Goal: Task Accomplishment & Management: Complete application form

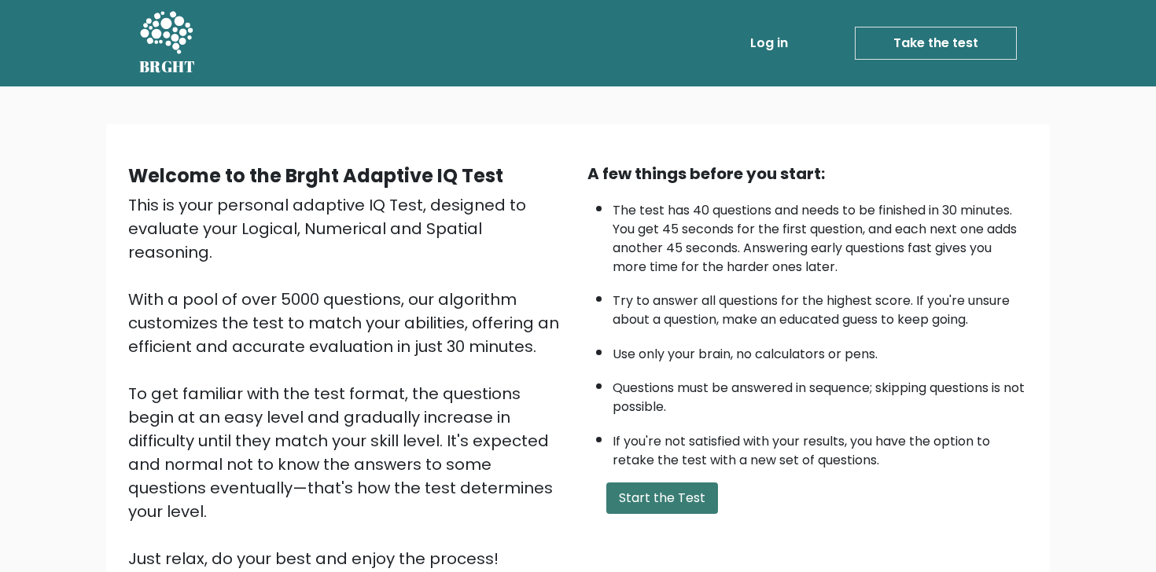
click at [650, 502] on button "Start the Test" at bounding box center [662, 498] width 112 height 31
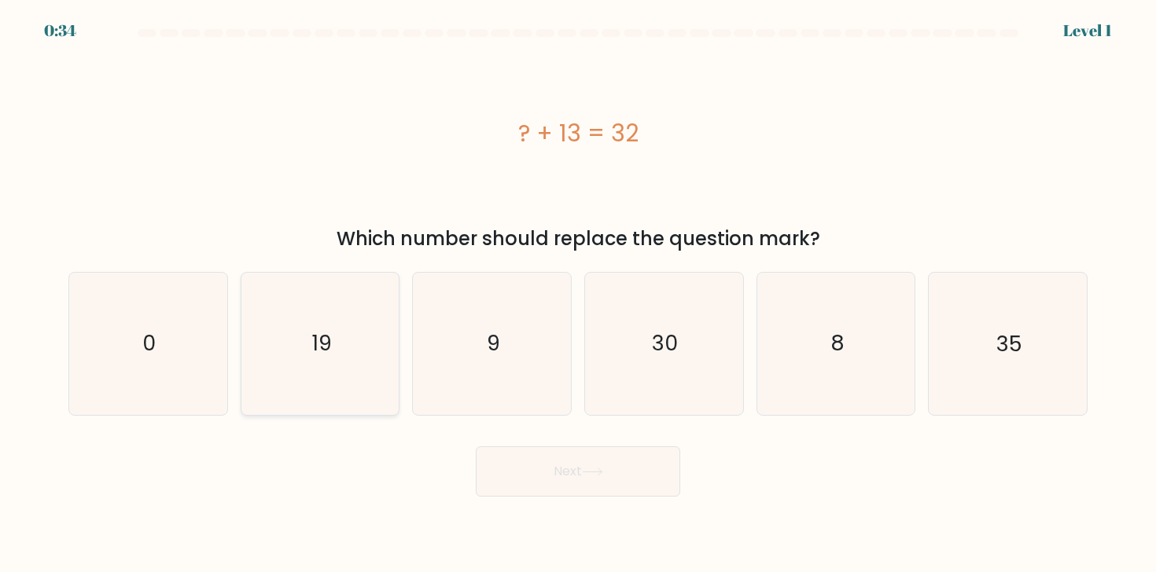
click at [344, 347] on icon "19" at bounding box center [320, 344] width 142 height 142
click at [578, 294] on input "b. 19" at bounding box center [578, 290] width 1 height 8
radio input "true"
click at [536, 477] on button "Next" at bounding box center [578, 472] width 204 height 50
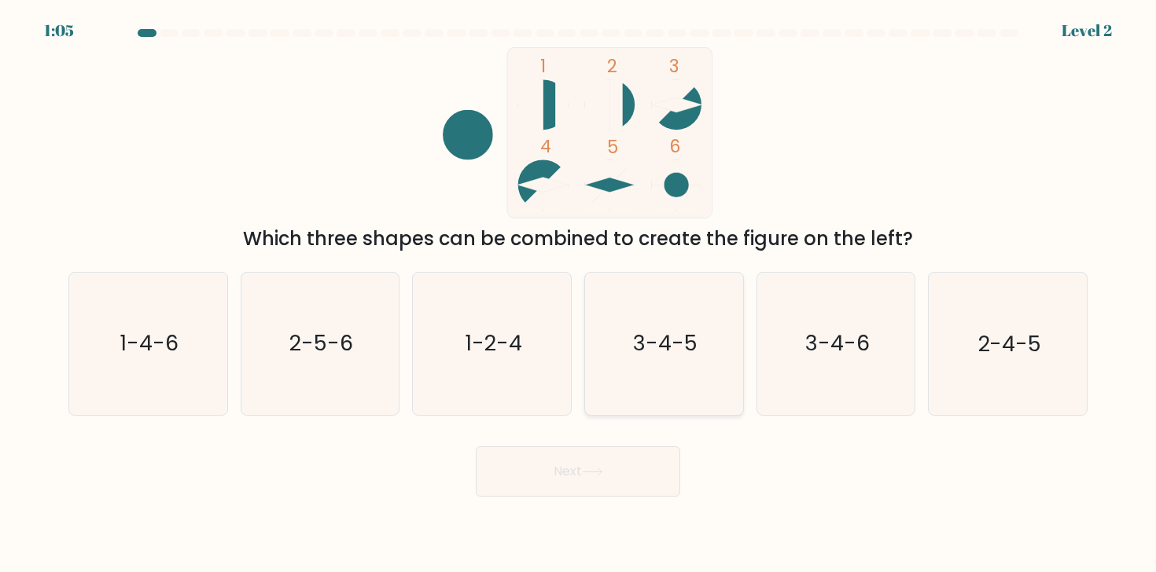
click at [613, 337] on icon "3-4-5" at bounding box center [664, 344] width 142 height 142
click at [579, 294] on input "d. 3-4-5" at bounding box center [578, 290] width 1 height 8
radio input "true"
click at [557, 463] on button "Next" at bounding box center [578, 472] width 204 height 50
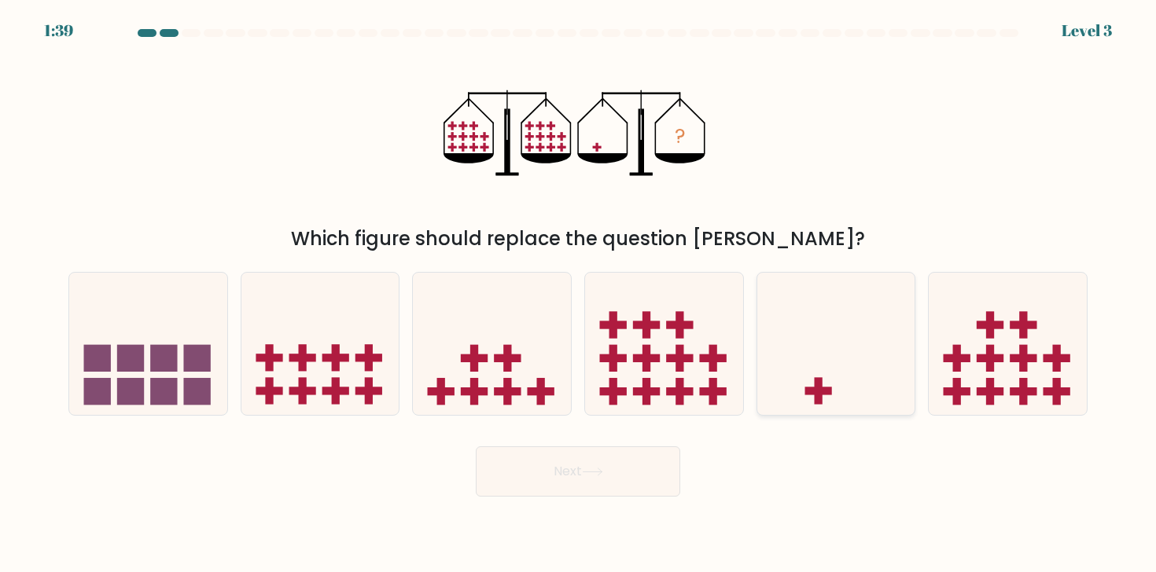
click at [797, 348] on icon at bounding box center [836, 343] width 158 height 131
click at [579, 294] on input "e." at bounding box center [578, 290] width 1 height 8
radio input "true"
click at [651, 467] on button "Next" at bounding box center [578, 472] width 204 height 50
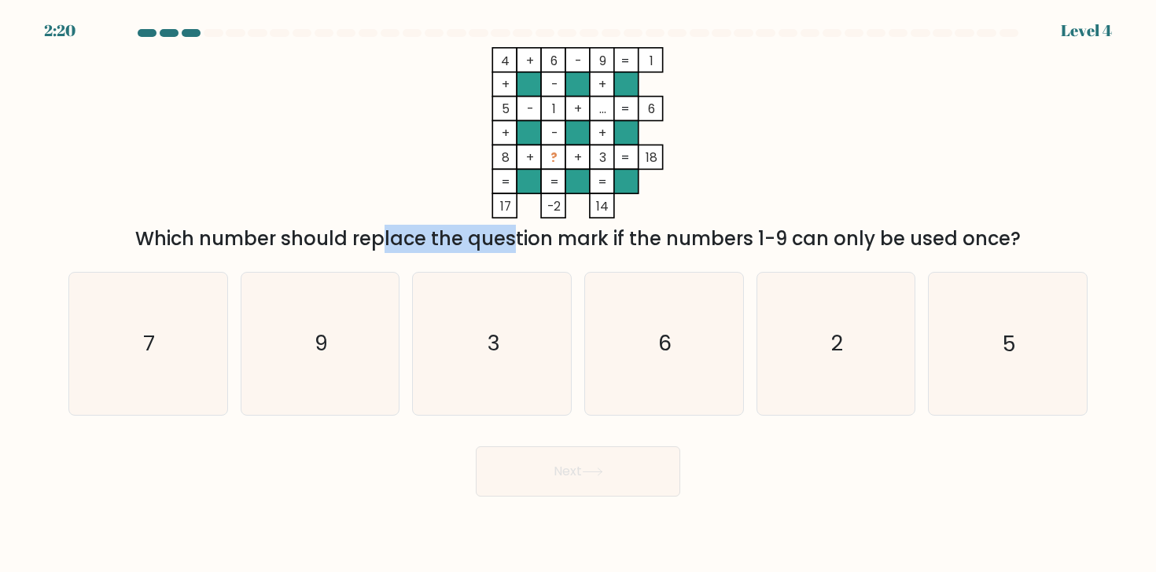
drag, startPoint x: 241, startPoint y: 231, endPoint x: 376, endPoint y: 231, distance: 135.3
click at [376, 231] on div "Which number should replace the question mark if the numbers 1-9 can only be us…" at bounding box center [578, 239] width 1000 height 28
drag, startPoint x: 269, startPoint y: 226, endPoint x: 376, endPoint y: 230, distance: 107.0
click at [376, 230] on div "Which number should replace the question mark if the numbers 1-9 can only be us…" at bounding box center [578, 239] width 1000 height 28
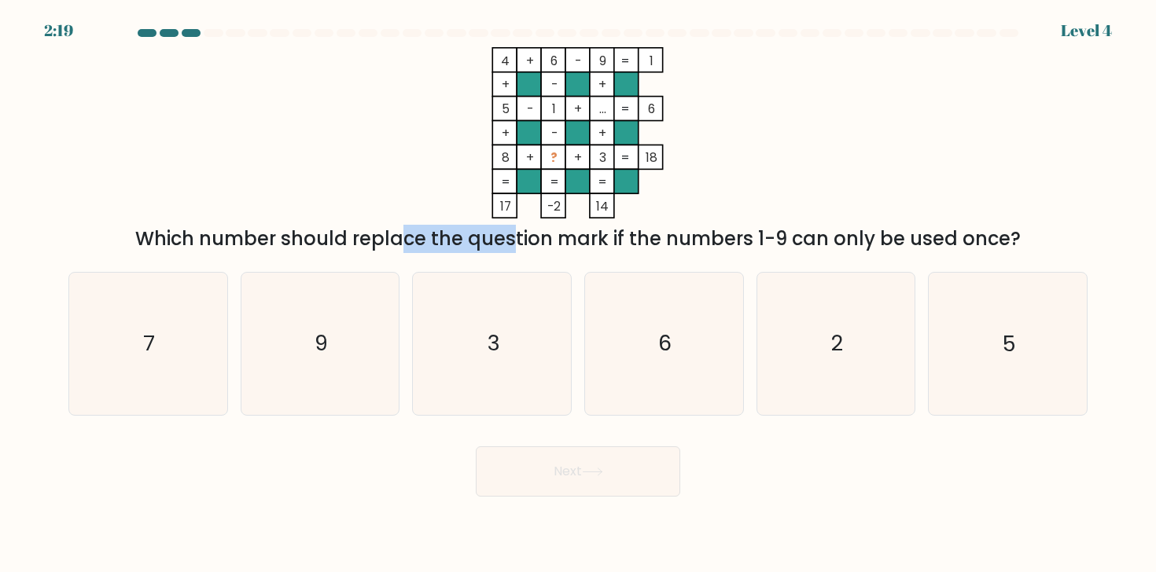
click at [376, 230] on div "Which number should replace the question mark if the numbers 1-9 can only be us…" at bounding box center [578, 239] width 1000 height 28
drag, startPoint x: 417, startPoint y: 249, endPoint x: 509, endPoint y: 249, distance: 92.0
click at [509, 249] on div "Which number should replace the question mark if the numbers 1-9 can only be us…" at bounding box center [578, 239] width 1000 height 28
drag, startPoint x: 538, startPoint y: 234, endPoint x: 639, endPoint y: 234, distance: 100.7
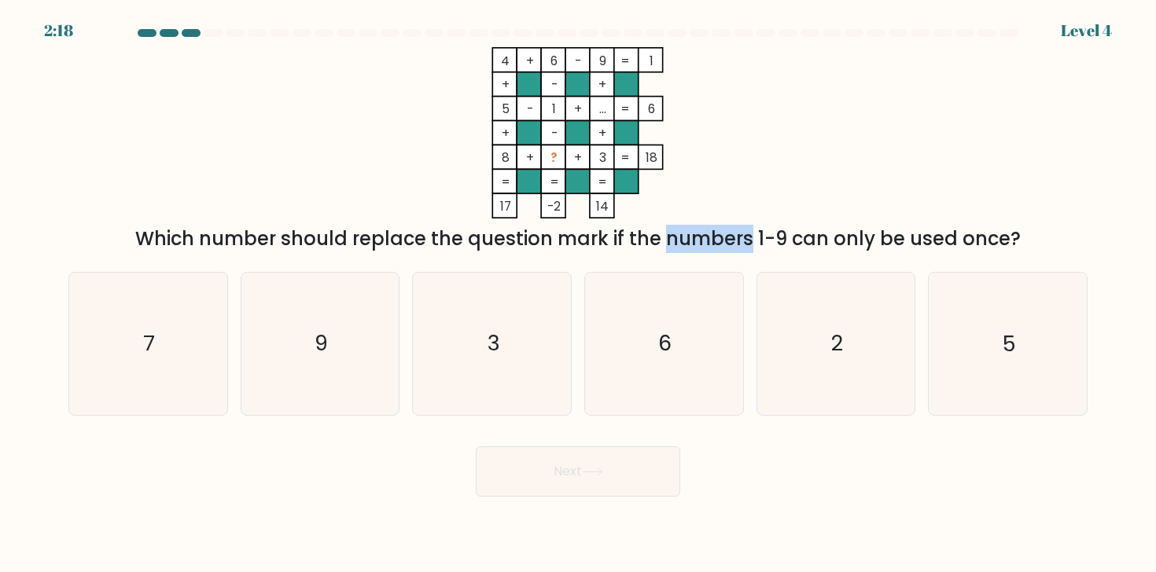
click at [639, 234] on div "Which number should replace the question mark if the numbers 1-9 can only be us…" at bounding box center [578, 239] width 1000 height 28
click at [675, 234] on div "Which number should replace the question mark if the numbers 1-9 can only be us…" at bounding box center [578, 239] width 1000 height 28
drag, startPoint x: 711, startPoint y: 232, endPoint x: 784, endPoint y: 232, distance: 73.1
click at [784, 232] on div "Which number should replace the question mark if the numbers 1-9 can only be us…" at bounding box center [578, 239] width 1000 height 28
click at [815, 229] on div "Which number should replace the question mark if the numbers 1-9 can only be us…" at bounding box center [578, 239] width 1000 height 28
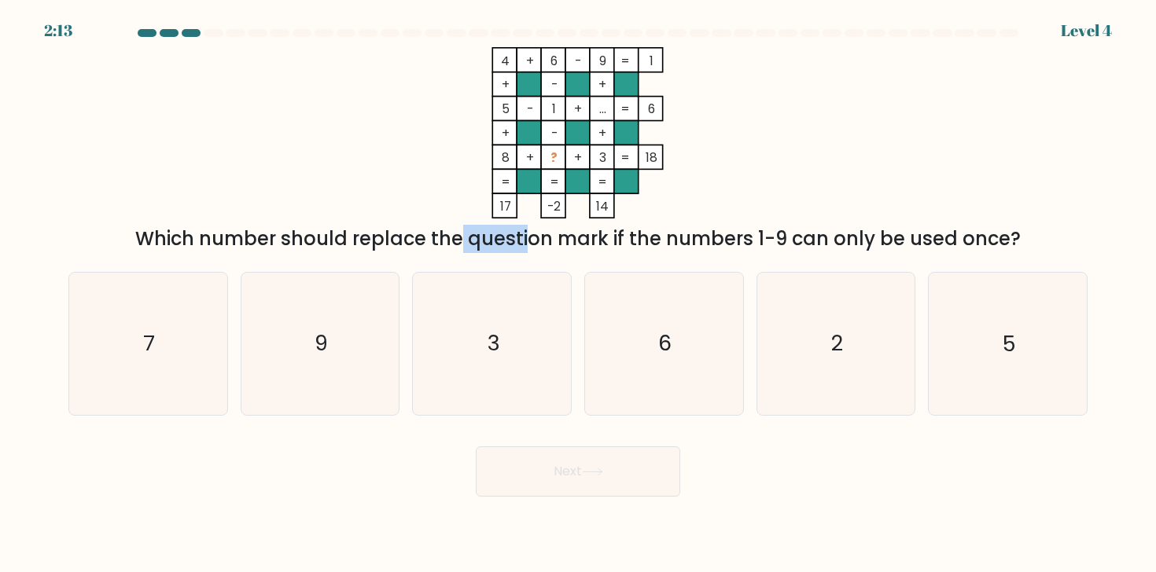
drag, startPoint x: 332, startPoint y: 230, endPoint x: 485, endPoint y: 230, distance: 153.3
click at [485, 230] on div "Which number should replace the question mark if the numbers 1-9 can only be us…" at bounding box center [578, 239] width 1000 height 28
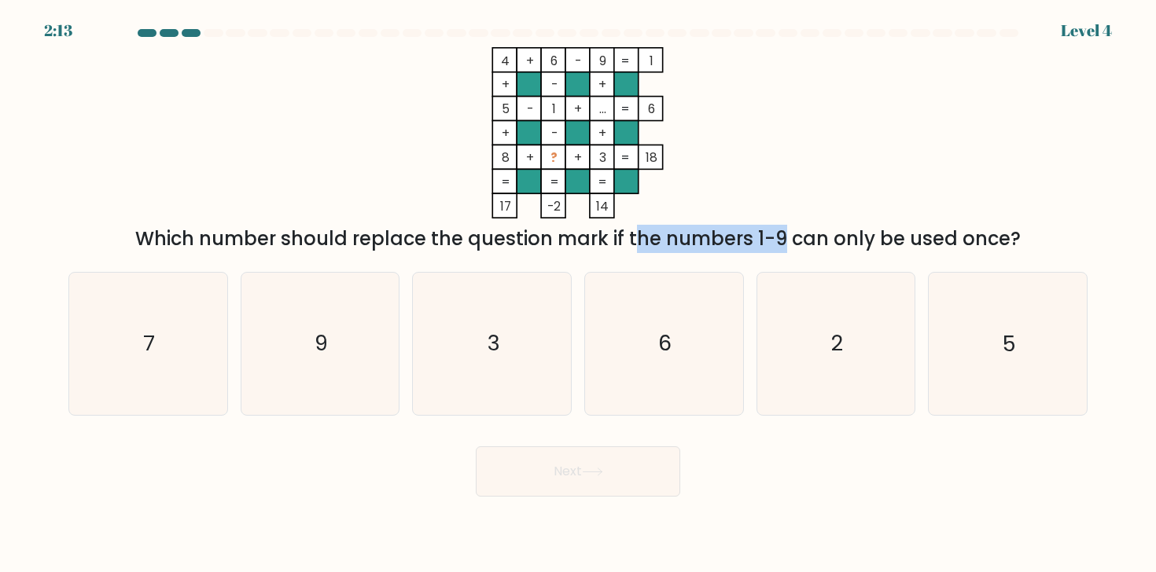
drag, startPoint x: 515, startPoint y: 231, endPoint x: 645, endPoint y: 237, distance: 129.9
click at [645, 237] on div "Which number should replace the question mark if the numbers 1-9 can only be us…" at bounding box center [578, 239] width 1000 height 28
click at [688, 237] on div "Which number should replace the question mark if the numbers 1-9 can only be us…" at bounding box center [578, 239] width 1000 height 28
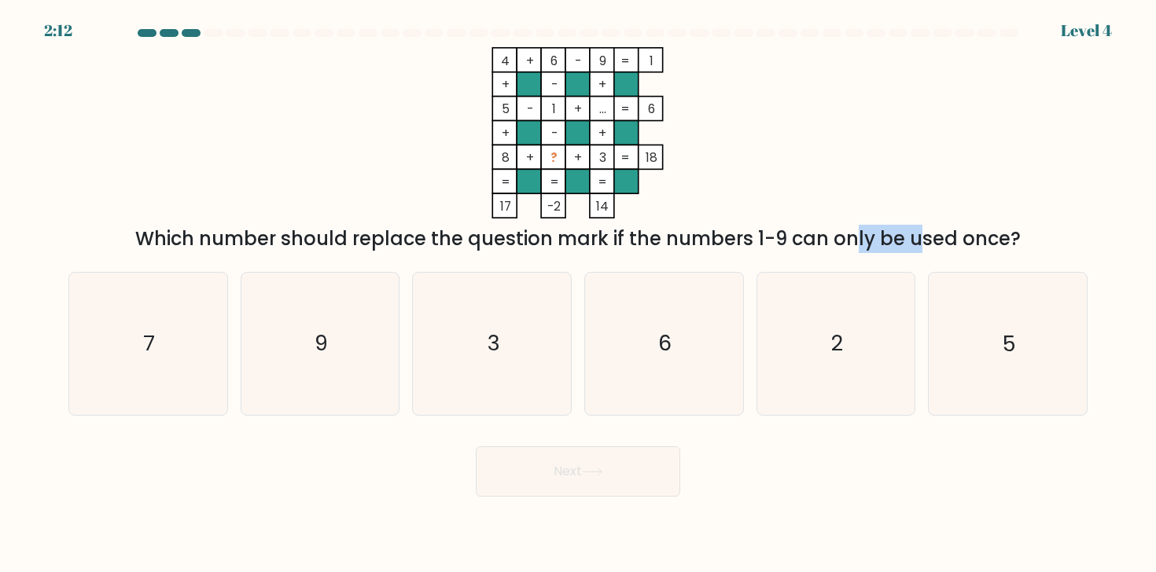
drag, startPoint x: 716, startPoint y: 245, endPoint x: 782, endPoint y: 246, distance: 65.3
click at [782, 246] on div "Which number should replace the question mark if the numbers 1-9 can only be us…" at bounding box center [578, 239] width 1000 height 28
drag, startPoint x: 760, startPoint y: 244, endPoint x: 855, endPoint y: 244, distance: 94.4
click at [854, 244] on div "Which number should replace the question mark if the numbers 1-9 can only be us…" at bounding box center [578, 239] width 1000 height 28
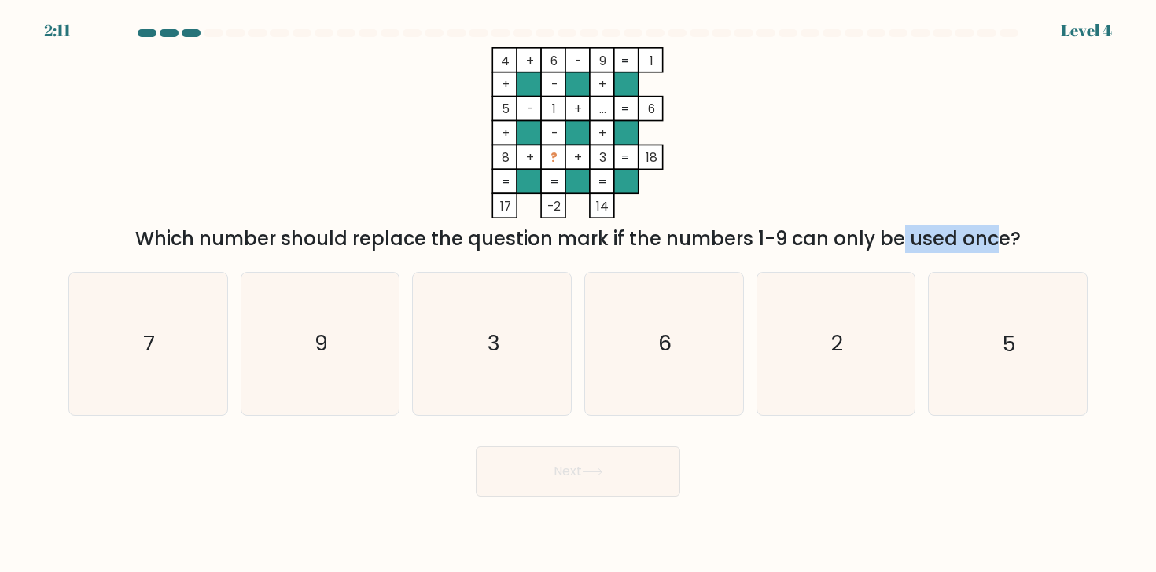
click at [855, 244] on div "Which number should replace the question mark if the numbers 1-9 can only be us…" at bounding box center [578, 239] width 1000 height 28
drag, startPoint x: 840, startPoint y: 244, endPoint x: 893, endPoint y: 244, distance: 53.5
click at [889, 244] on div "Which number should replace the question mark if the numbers 1-9 can only be us…" at bounding box center [578, 239] width 1000 height 28
click at [893, 244] on div "Which number should replace the question mark if the numbers 1-9 can only be us…" at bounding box center [578, 239] width 1000 height 28
click at [192, 337] on icon "7" at bounding box center [148, 344] width 142 height 142
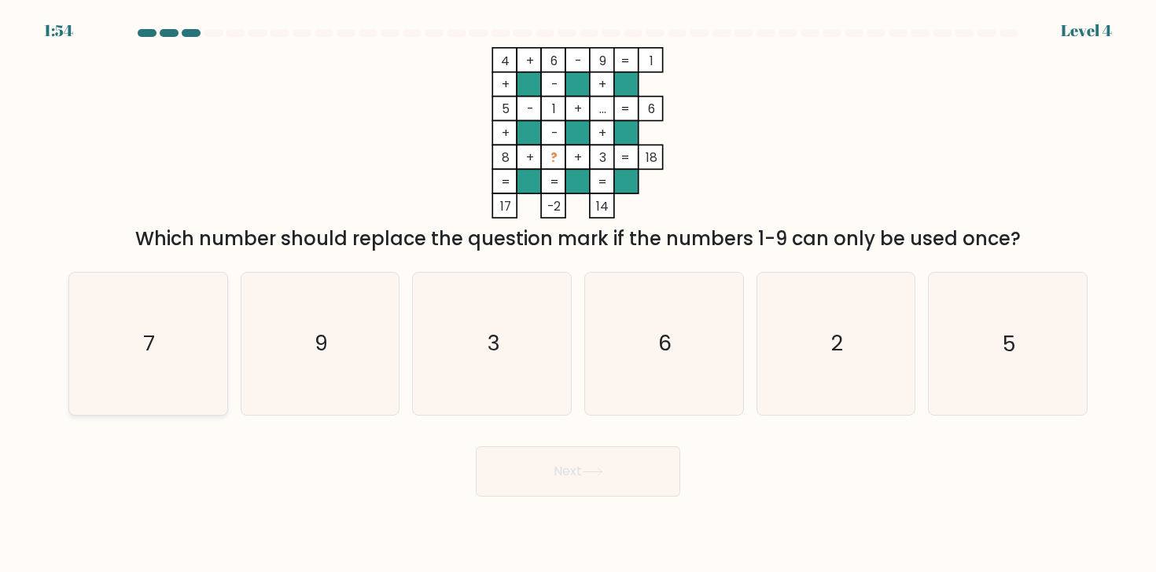
click at [578, 294] on input "a. 7" at bounding box center [578, 290] width 1 height 8
radio input "true"
click at [541, 477] on button "Next" at bounding box center [578, 472] width 204 height 50
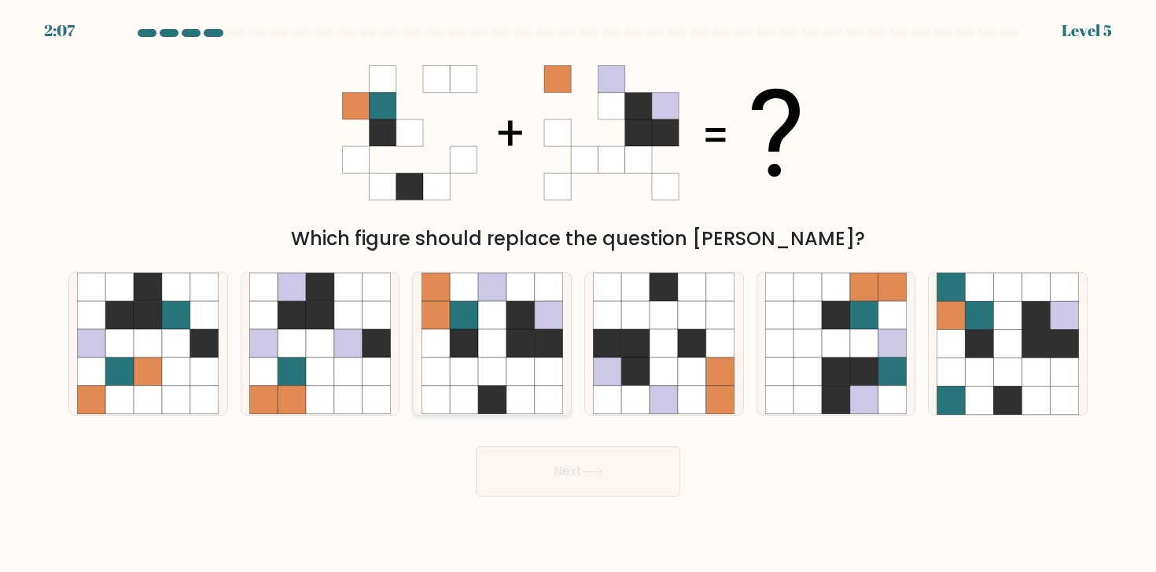
click at [502, 387] on icon at bounding box center [492, 400] width 28 height 28
click at [578, 294] on input "c." at bounding box center [578, 290] width 1 height 8
radio input "true"
click at [553, 463] on button "Next" at bounding box center [578, 472] width 204 height 50
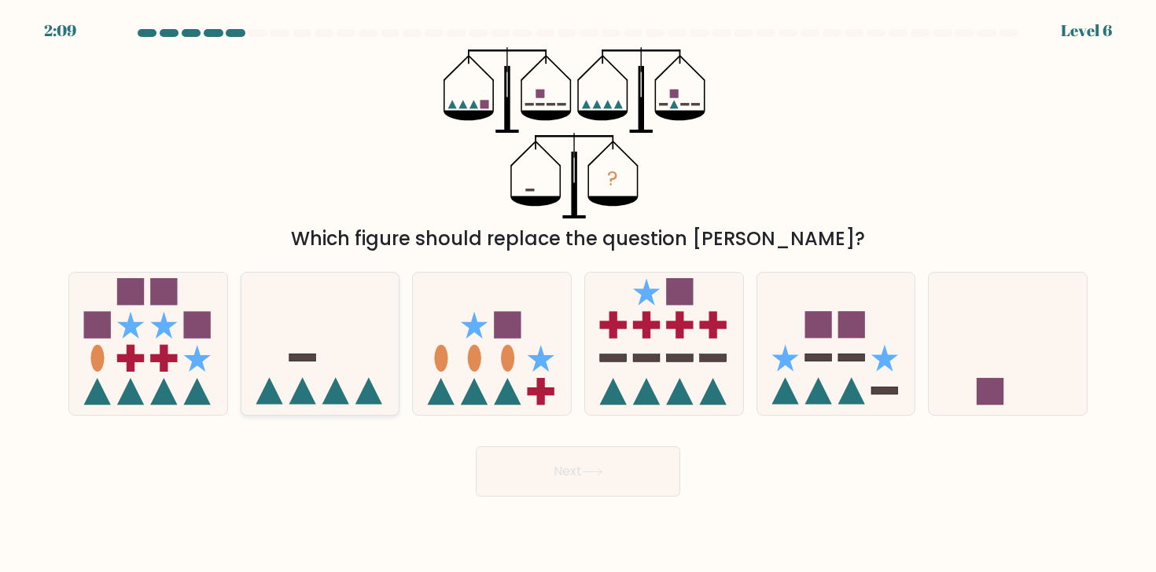
click at [322, 340] on icon at bounding box center [320, 343] width 158 height 131
click at [578, 294] on input "b." at bounding box center [578, 290] width 1 height 8
radio input "true"
click at [534, 480] on button "Next" at bounding box center [578, 472] width 204 height 50
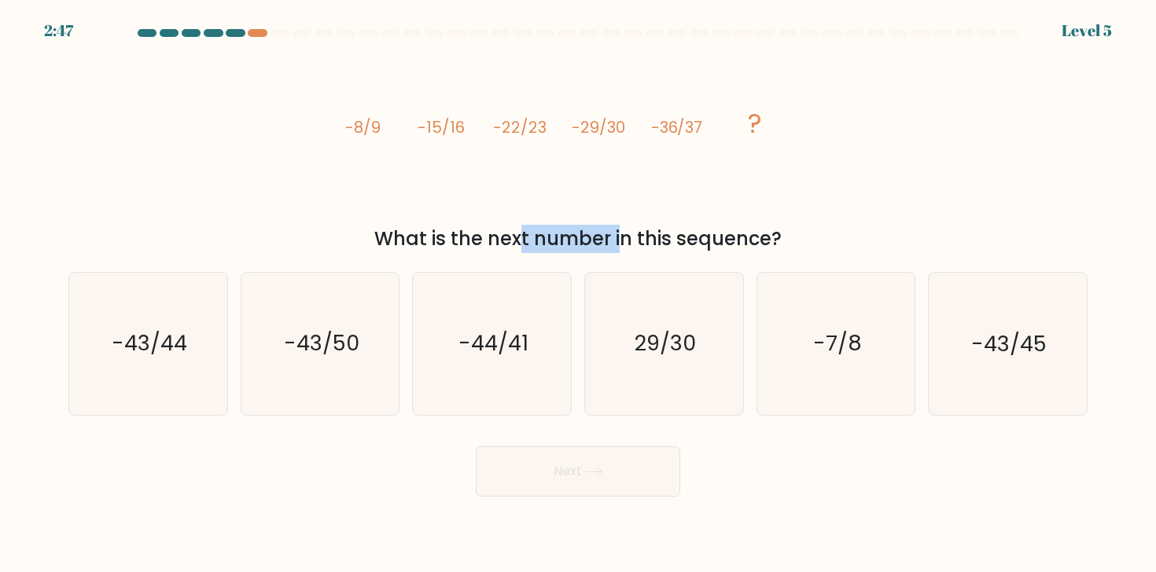
drag, startPoint x: 389, startPoint y: 228, endPoint x: 535, endPoint y: 228, distance: 145.5
click at [535, 228] on div "What is the next number in this sequence?" at bounding box center [578, 239] width 1000 height 28
click at [555, 238] on div "What is the next number in this sequence?" at bounding box center [578, 239] width 1000 height 28
drag, startPoint x: 521, startPoint y: 236, endPoint x: 684, endPoint y: 248, distance: 163.3
click at [684, 248] on div "What is the next number in this sequence?" at bounding box center [578, 239] width 1000 height 28
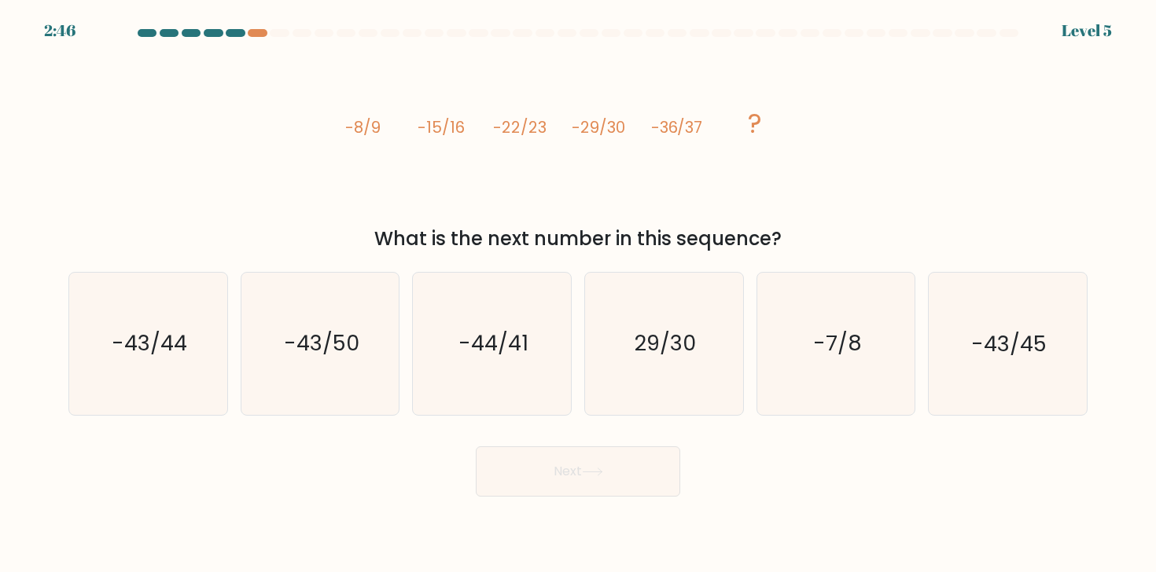
click at [684, 248] on div "What is the next number in this sequence?" at bounding box center [578, 239] width 1000 height 28
click at [189, 363] on icon "-43/44" at bounding box center [148, 344] width 142 height 142
click at [578, 294] on input "a. -43/44" at bounding box center [578, 290] width 1 height 8
radio input "true"
click at [508, 467] on button "Next" at bounding box center [578, 472] width 204 height 50
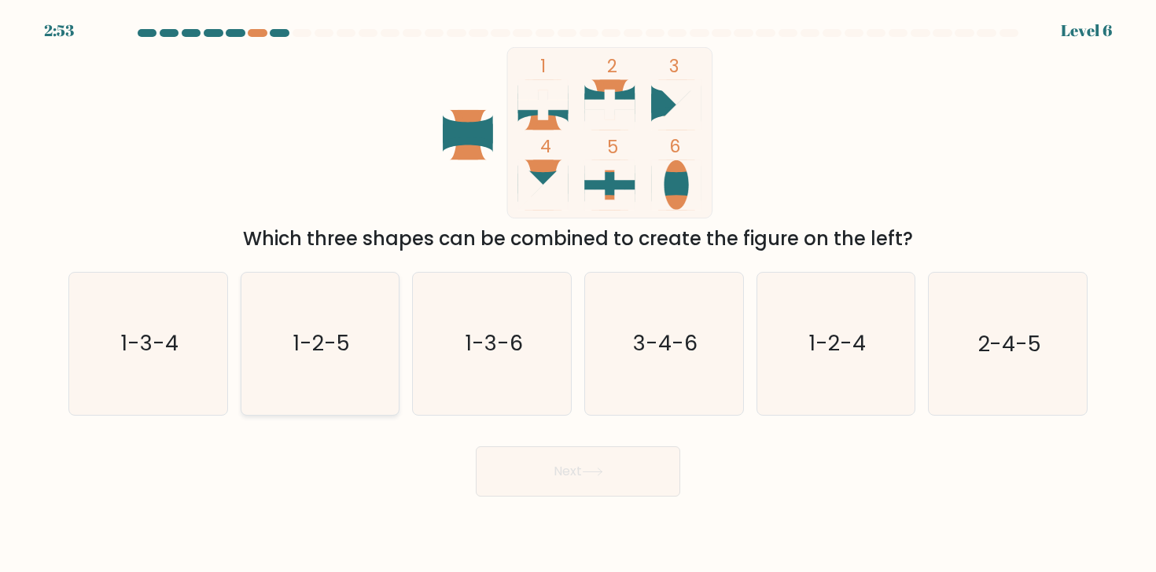
click at [361, 338] on icon "1-2-5" at bounding box center [320, 344] width 142 height 142
click at [578, 294] on input "b. 1-2-5" at bounding box center [578, 290] width 1 height 8
radio input "true"
click at [539, 469] on button "Next" at bounding box center [578, 472] width 204 height 50
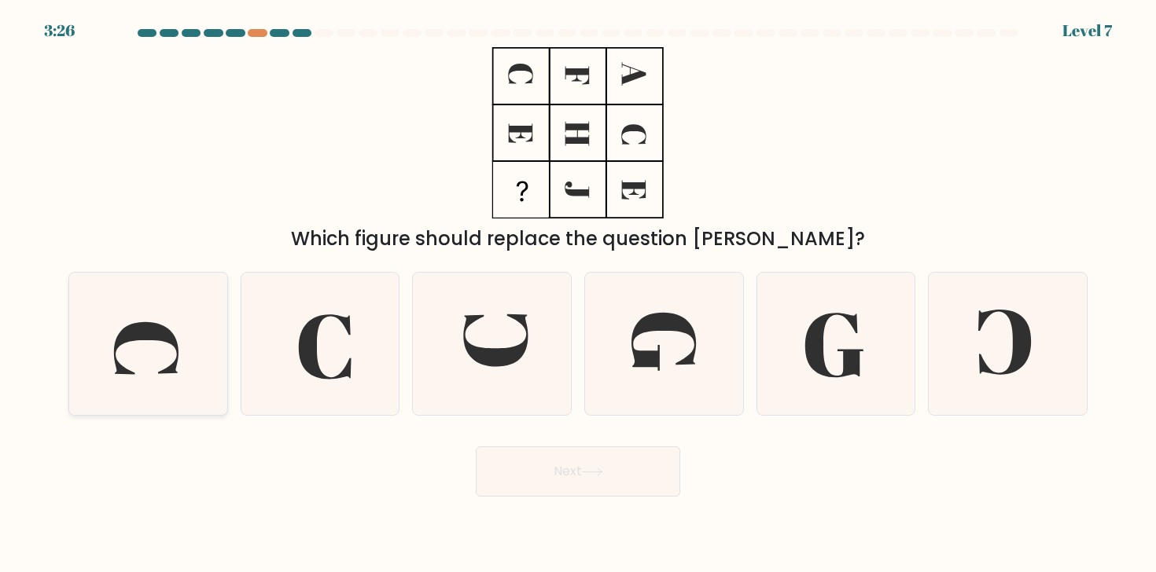
click at [143, 324] on icon at bounding box center [146, 348] width 64 height 53
click at [578, 294] on input "a." at bounding box center [578, 290] width 1 height 8
radio input "true"
click at [667, 316] on icon at bounding box center [663, 342] width 64 height 58
click at [579, 294] on input "d." at bounding box center [578, 290] width 1 height 8
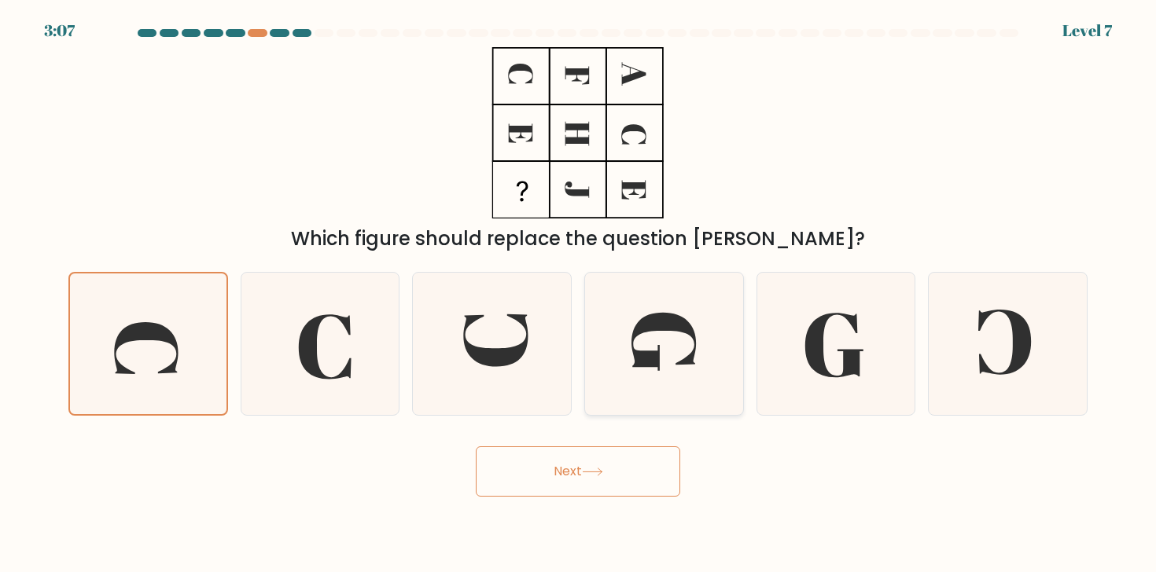
radio input "true"
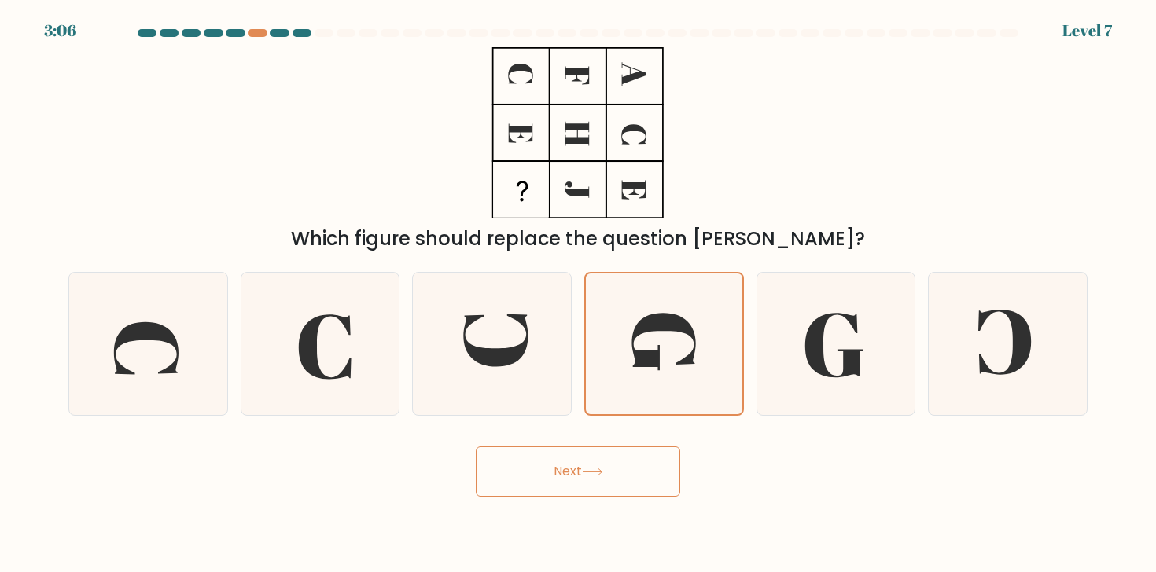
click at [594, 465] on button "Next" at bounding box center [578, 472] width 204 height 50
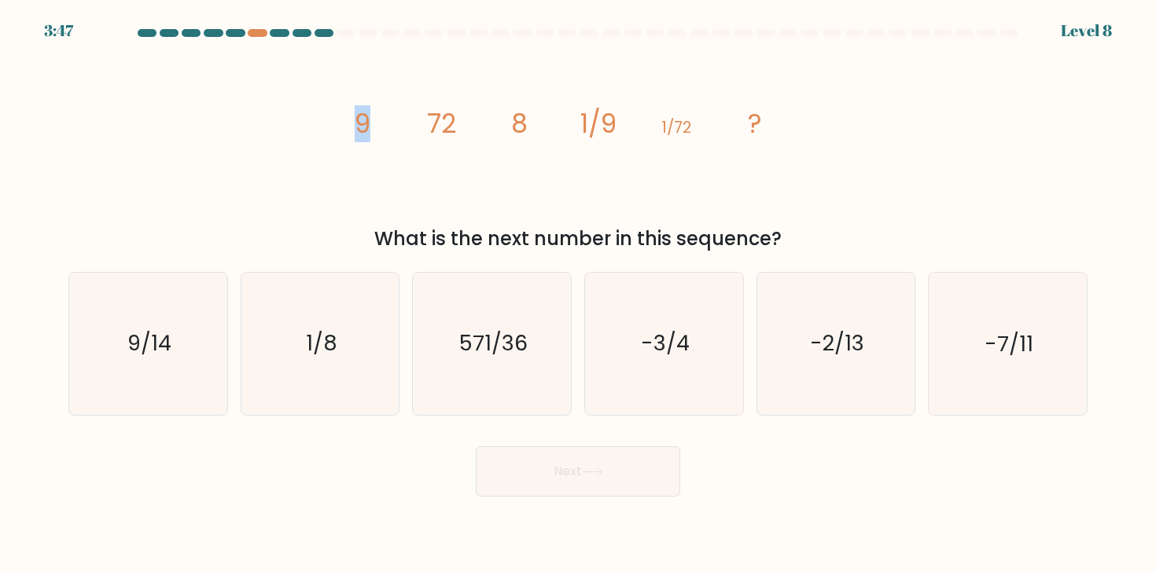
drag, startPoint x: 359, startPoint y: 123, endPoint x: 389, endPoint y: 123, distance: 30.7
click at [389, 123] on icon "image/svg+xml 9 72 8 1/9 1/72 ?" at bounding box center [578, 132] width 472 height 171
click at [438, 123] on tspan "72" at bounding box center [441, 123] width 29 height 37
click at [295, 376] on icon "1/8" at bounding box center [320, 344] width 142 height 142
click at [578, 294] on input "b. 1/8" at bounding box center [578, 290] width 1 height 8
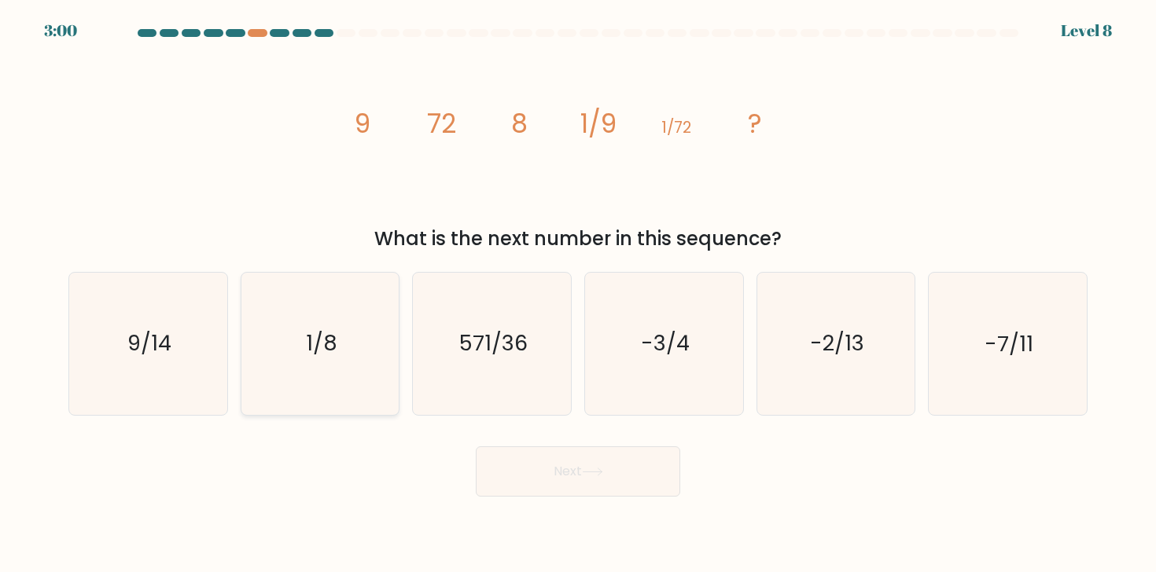
radio input "true"
click at [502, 469] on button "Next" at bounding box center [578, 472] width 204 height 50
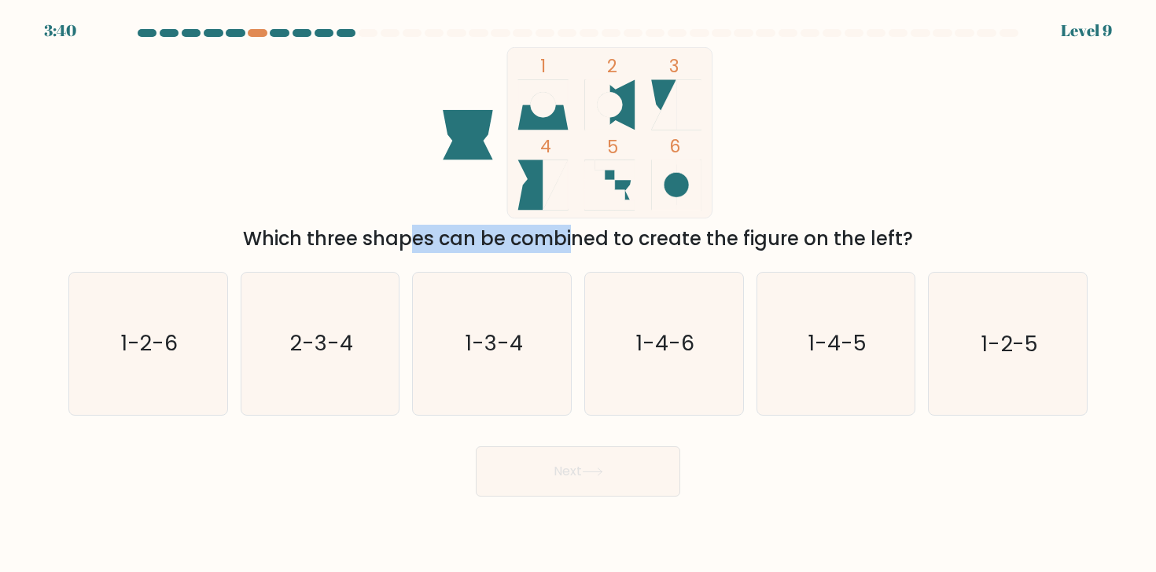
drag, startPoint x: 278, startPoint y: 248, endPoint x: 423, endPoint y: 248, distance: 145.5
click at [423, 248] on div "Which three shapes can be combined to create the figure on the left?" at bounding box center [578, 239] width 1000 height 28
click at [474, 248] on div "Which three shapes can be combined to create the figure on the left?" at bounding box center [578, 239] width 1000 height 28
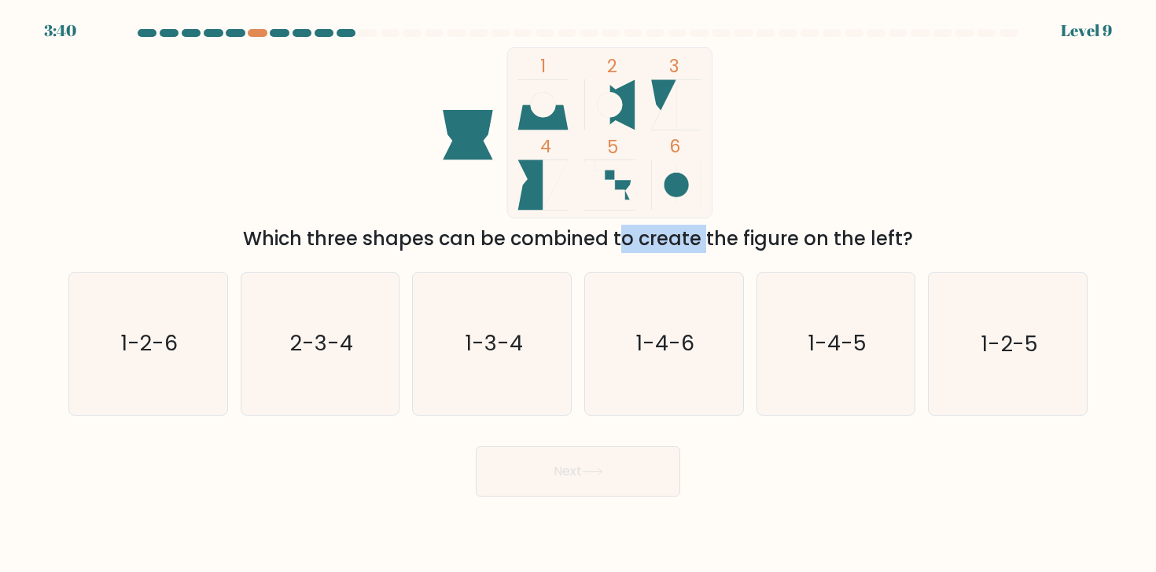
drag, startPoint x: 478, startPoint y: 248, endPoint x: 606, endPoint y: 247, distance: 128.2
click at [606, 247] on div "Which three shapes can be combined to create the figure on the left?" at bounding box center [578, 239] width 1000 height 28
click at [685, 245] on div "Which three shapes can be combined to create the figure on the left?" at bounding box center [578, 239] width 1000 height 28
drag, startPoint x: 690, startPoint y: 239, endPoint x: 786, endPoint y: 244, distance: 95.3
click at [786, 244] on div "Which three shapes can be combined to create the figure on the left?" at bounding box center [578, 239] width 1000 height 28
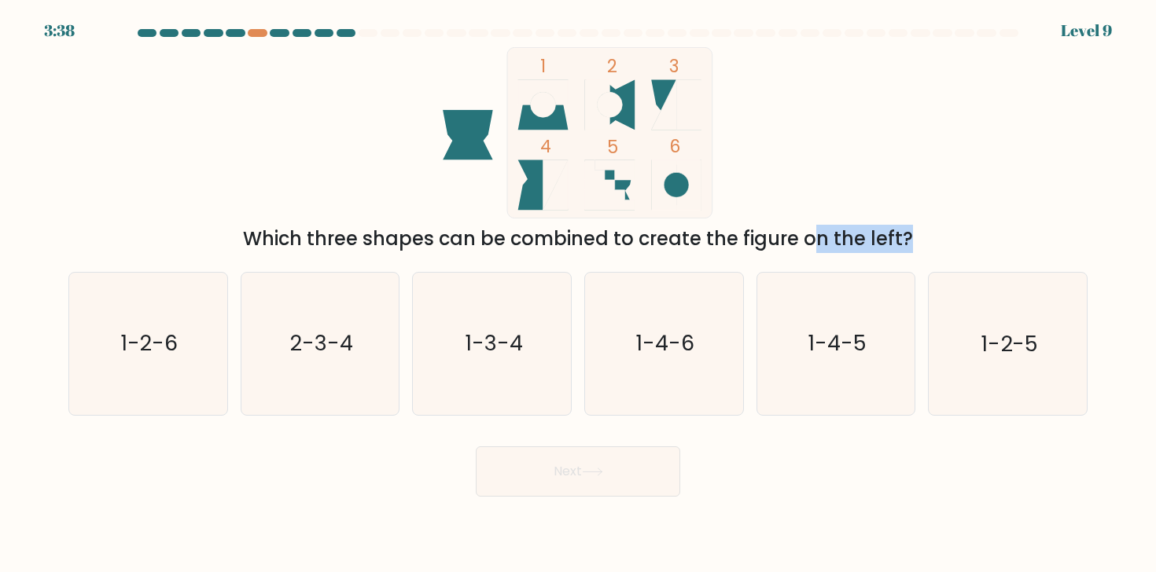
click at [786, 244] on div "Which three shapes can be combined to create the figure on the left?" at bounding box center [578, 239] width 1000 height 28
click at [138, 353] on text "1-2-6" at bounding box center [149, 343] width 57 height 29
click at [578, 294] on input "a. 1-2-6" at bounding box center [578, 290] width 1 height 8
radio input "true"
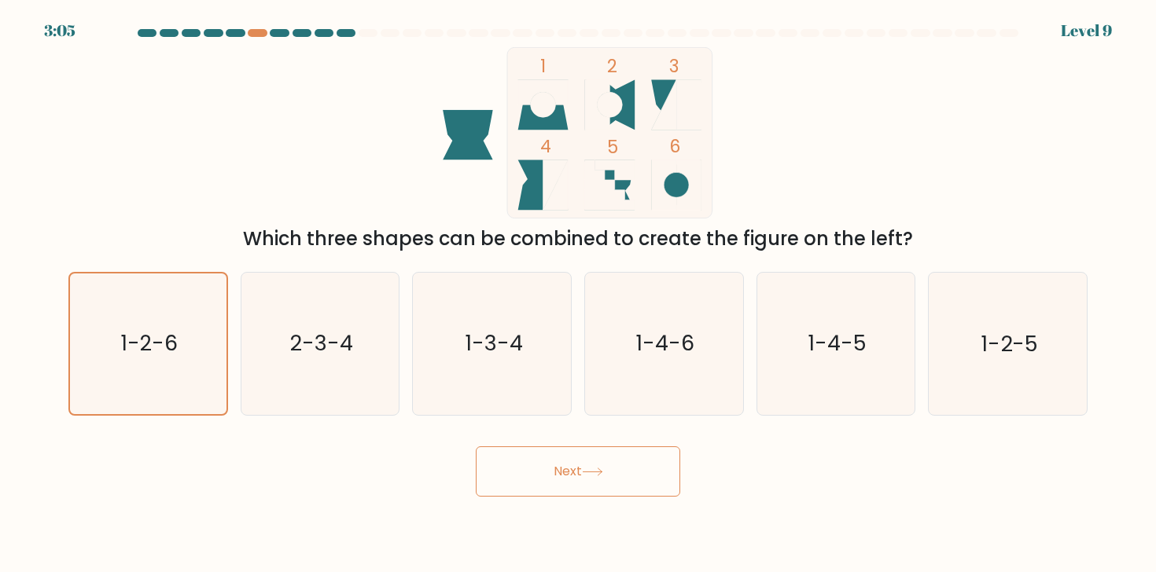
click at [516, 462] on button "Next" at bounding box center [578, 472] width 204 height 50
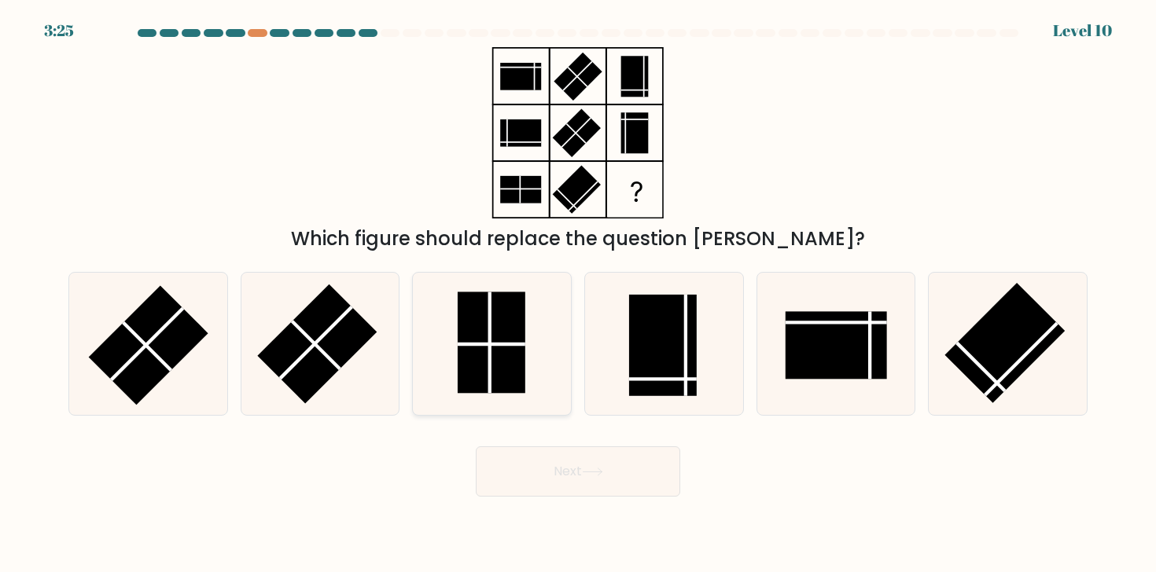
click at [504, 318] on rect at bounding box center [491, 343] width 68 height 101
click at [578, 294] on input "c." at bounding box center [578, 290] width 1 height 8
radio input "true"
click at [561, 460] on button "Next" at bounding box center [578, 472] width 204 height 50
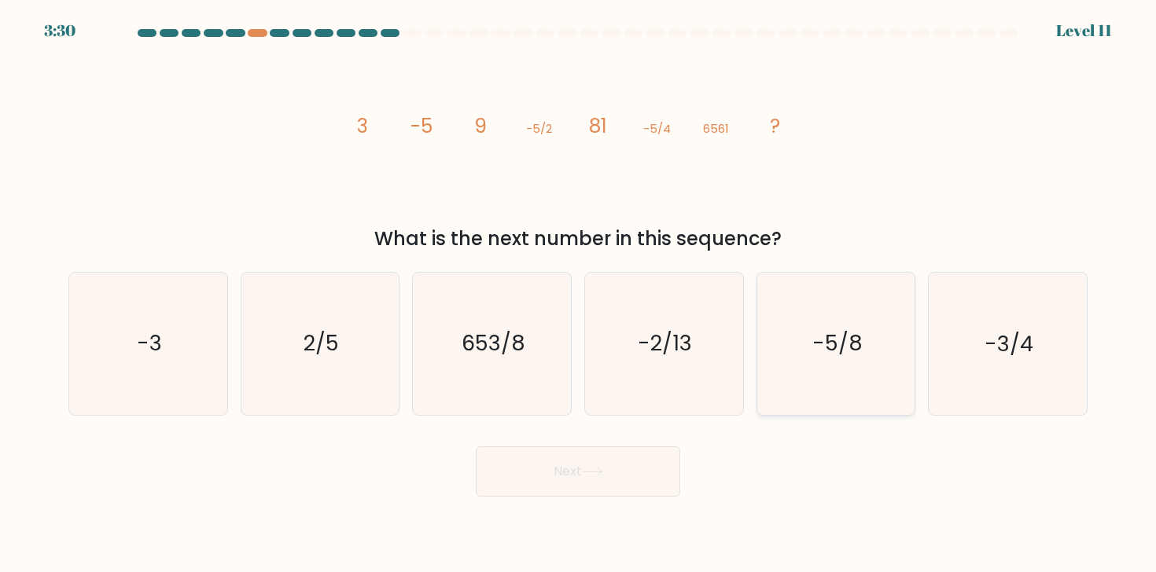
click at [863, 303] on icon "-5/8" at bounding box center [836, 344] width 142 height 142
click at [579, 294] on input "e. -5/8" at bounding box center [578, 290] width 1 height 8
radio input "true"
click at [612, 469] on button "Next" at bounding box center [578, 472] width 204 height 50
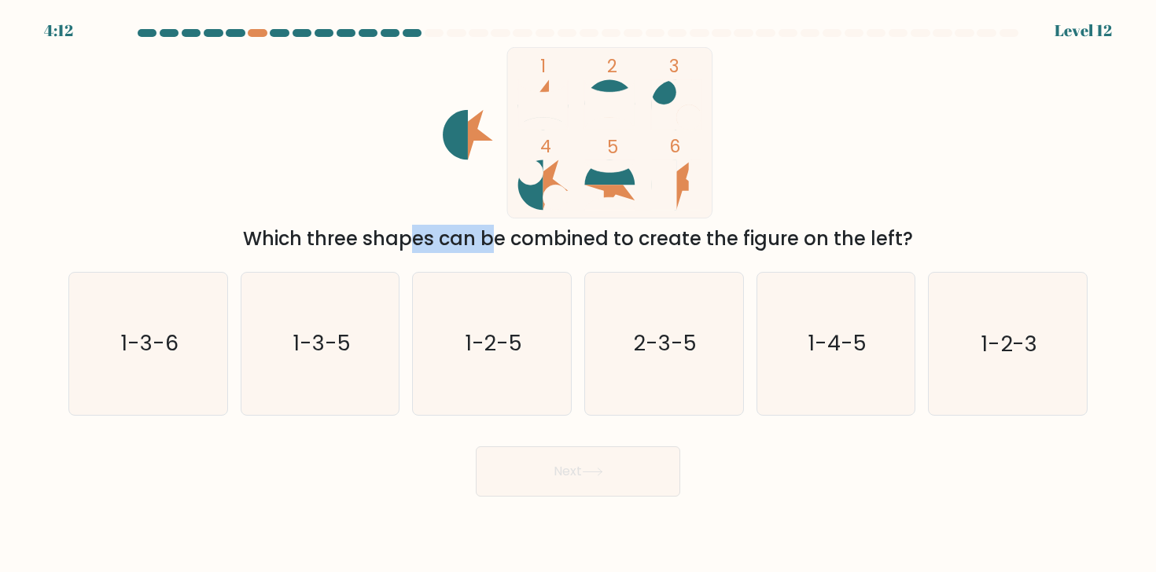
drag, startPoint x: 276, startPoint y: 230, endPoint x: 385, endPoint y: 230, distance: 109.3
click at [385, 230] on div "Which three shapes can be combined to create the figure on the left?" at bounding box center [578, 239] width 1000 height 28
click at [428, 234] on div "Which three shapes can be combined to create the figure on the left?" at bounding box center [578, 239] width 1000 height 28
drag, startPoint x: 428, startPoint y: 235, endPoint x: 544, endPoint y: 241, distance: 116.6
click at [544, 241] on div "Which three shapes can be combined to create the figure on the left?" at bounding box center [578, 239] width 1000 height 28
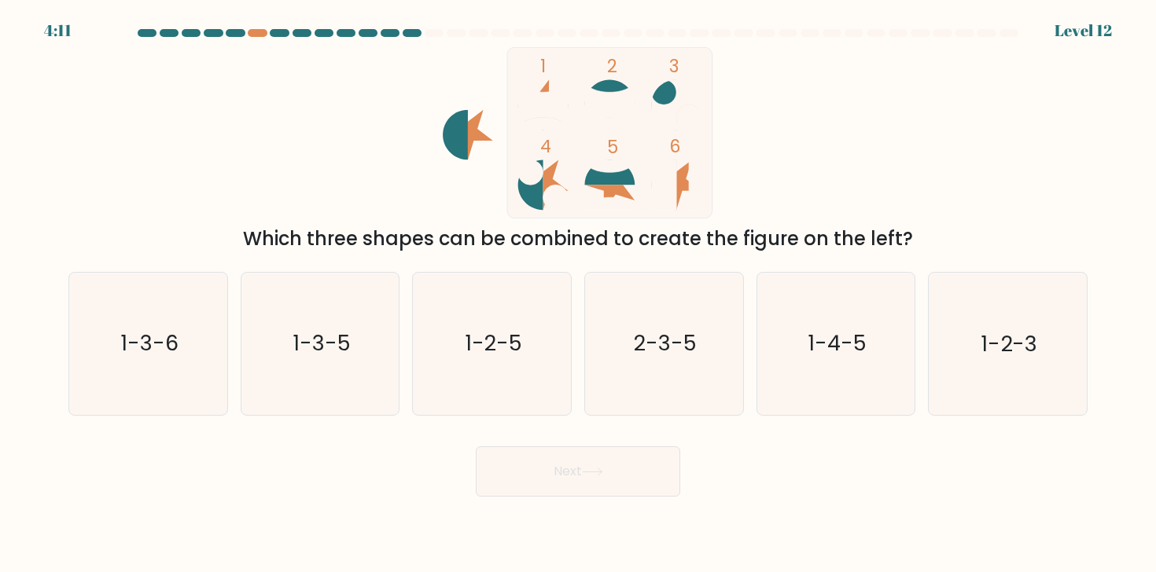
click at [611, 241] on div "Which three shapes can be combined to create the figure on the left?" at bounding box center [578, 239] width 1000 height 28
drag, startPoint x: 651, startPoint y: 241, endPoint x: 725, endPoint y: 241, distance: 73.9
click at [725, 241] on div "Which three shapes can be combined to create the figure on the left?" at bounding box center [578, 239] width 1000 height 28
click at [772, 241] on div "Which three shapes can be combined to create the figure on the left?" at bounding box center [578, 239] width 1000 height 28
click at [147, 338] on text "1-3-6" at bounding box center [149, 343] width 58 height 29
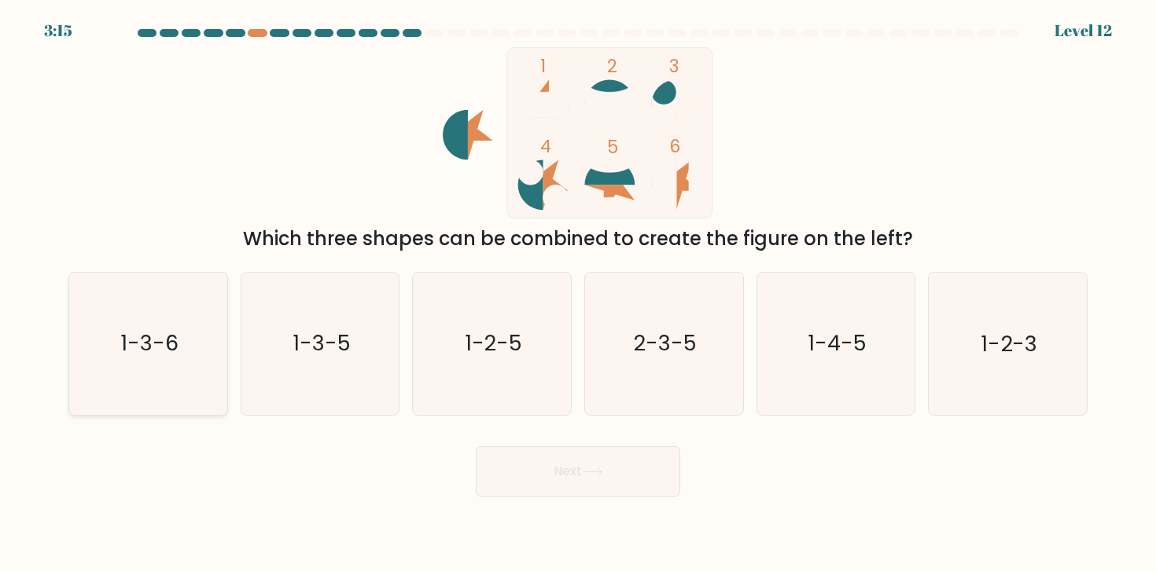
click at [578, 294] on input "a. 1-3-6" at bounding box center [578, 290] width 1 height 8
radio input "true"
click at [491, 340] on text "1-2-5" at bounding box center [493, 343] width 57 height 29
click at [578, 294] on input "c. 1-2-5" at bounding box center [578, 290] width 1 height 8
radio input "true"
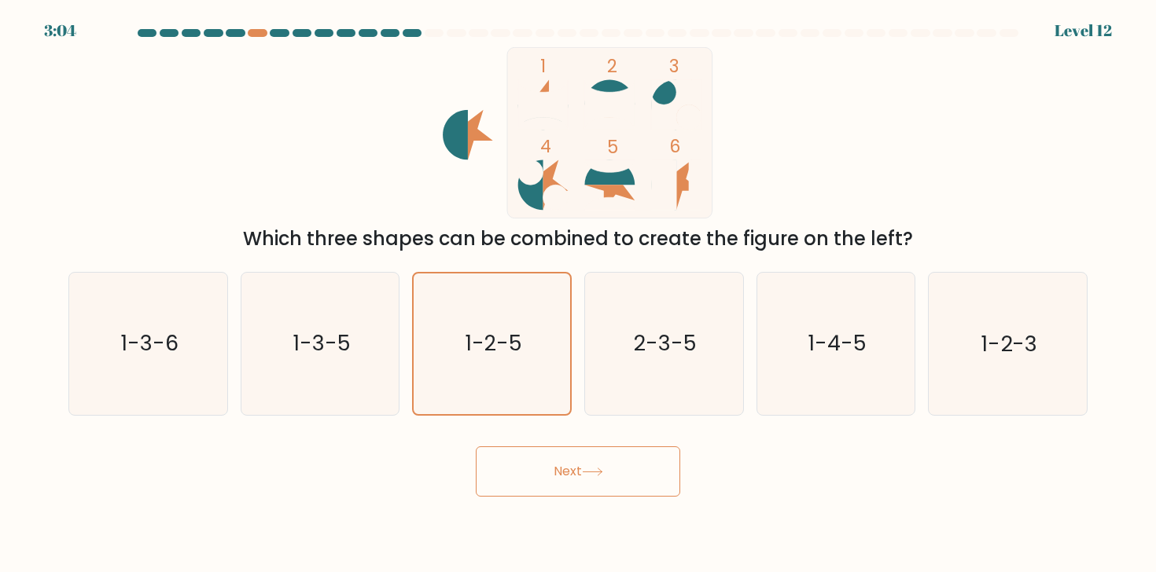
click at [586, 487] on button "Next" at bounding box center [578, 472] width 204 height 50
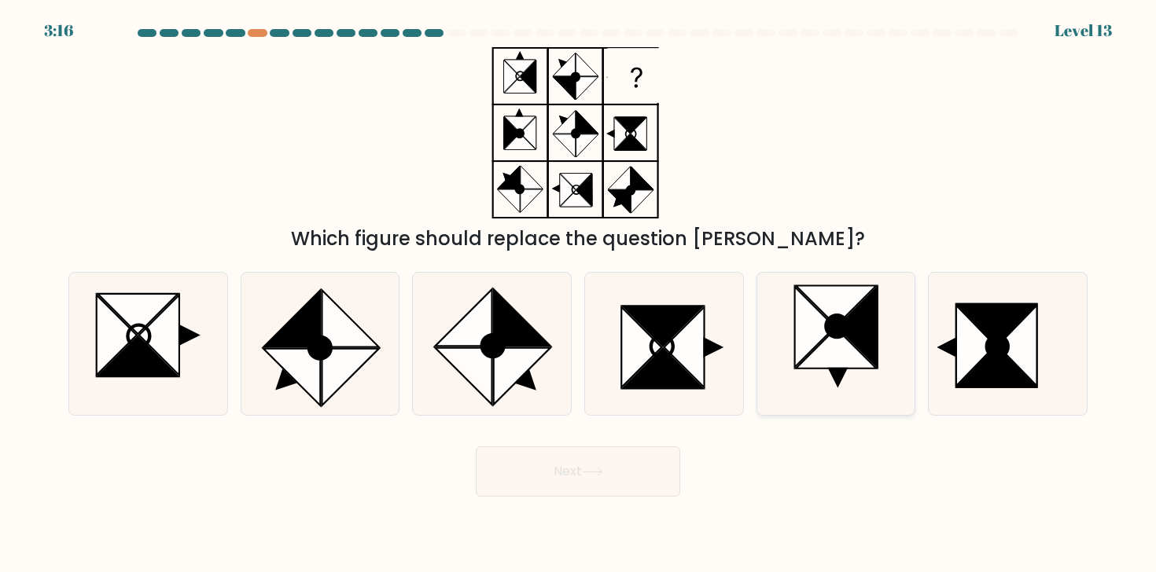
click at [835, 301] on icon at bounding box center [836, 306] width 80 height 40
click at [579, 294] on input "e." at bounding box center [578, 290] width 1 height 8
radio input "true"
click at [946, 318] on icon at bounding box center [1008, 344] width 142 height 142
click at [579, 294] on input "f." at bounding box center [578, 290] width 1 height 8
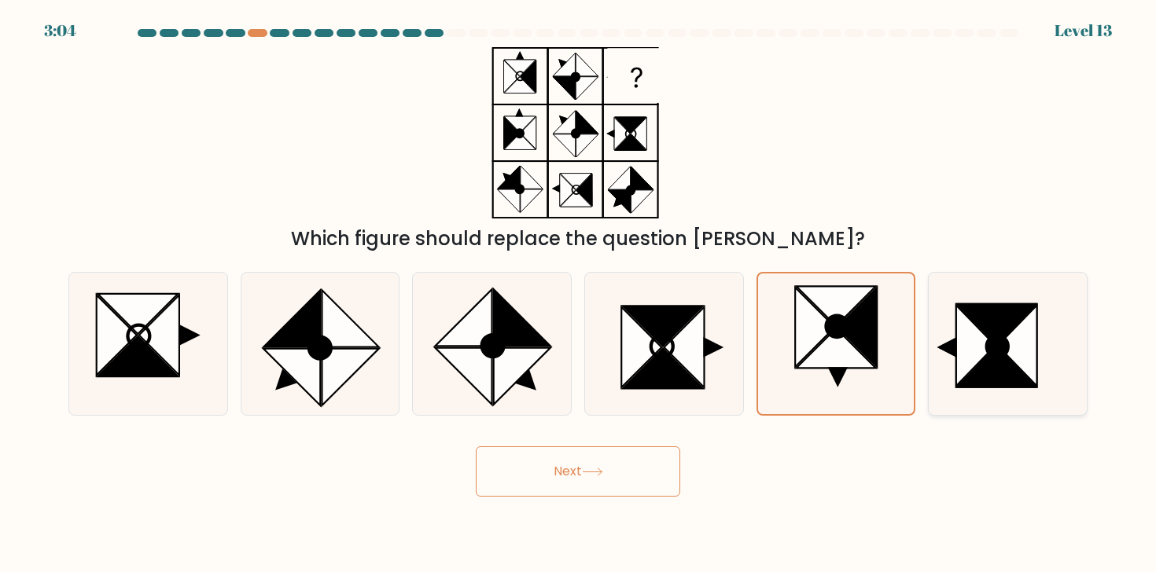
radio input "true"
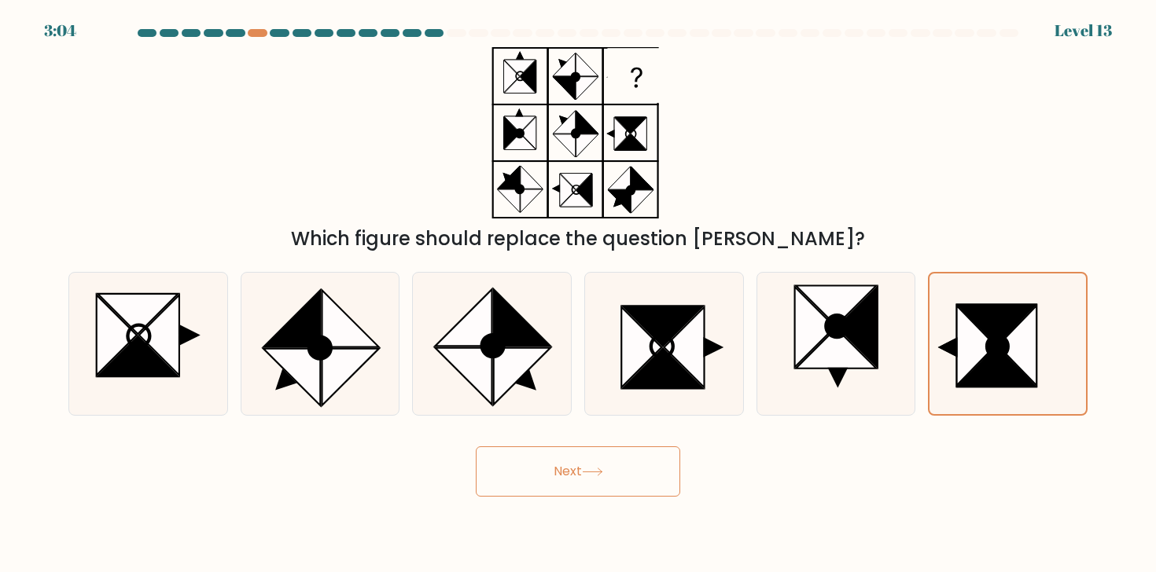
click at [647, 462] on button "Next" at bounding box center [578, 472] width 204 height 50
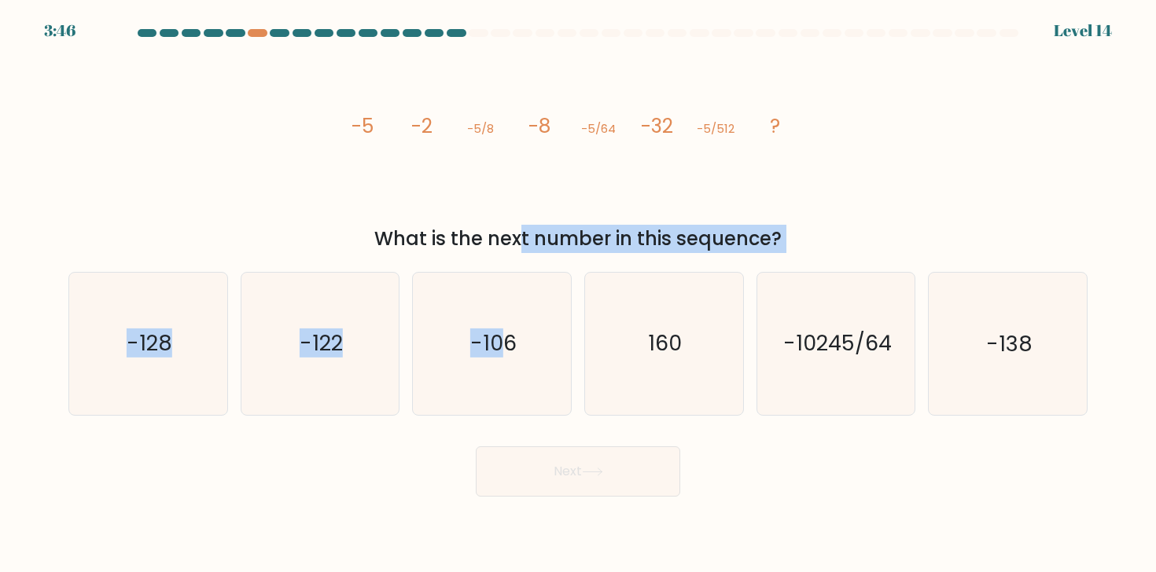
drag, startPoint x: 399, startPoint y: 235, endPoint x: 551, endPoint y: 271, distance: 155.8
click at [551, 271] on form at bounding box center [578, 263] width 1156 height 468
click at [539, 237] on div "What is the next number in this sequence?" at bounding box center [578, 239] width 1000 height 28
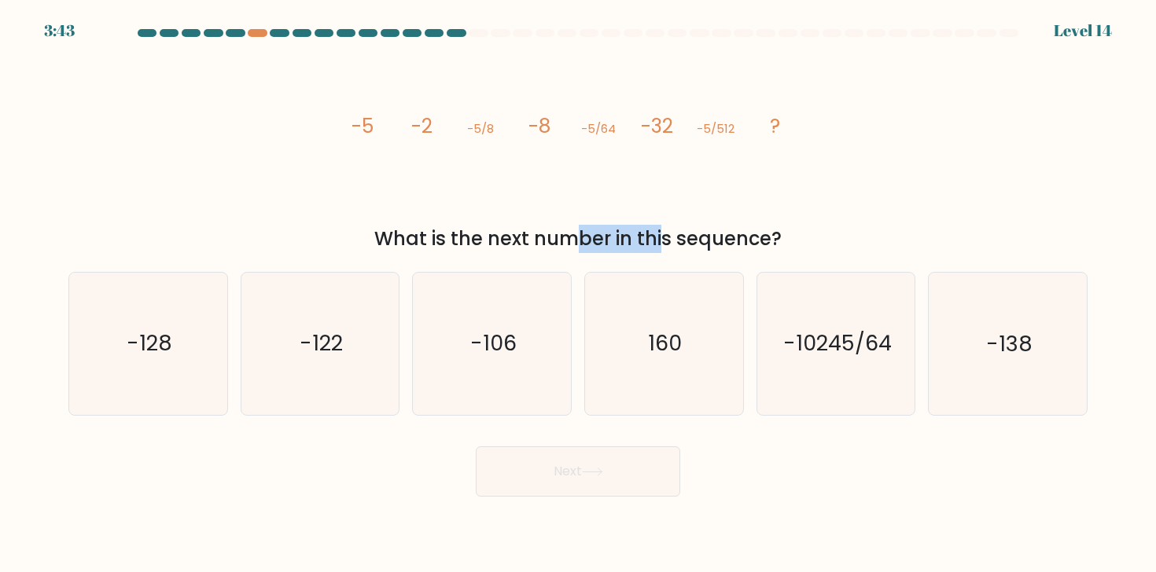
drag, startPoint x: 436, startPoint y: 237, endPoint x: 551, endPoint y: 237, distance: 114.8
click at [551, 237] on div "What is the next number in this sequence?" at bounding box center [578, 239] width 1000 height 28
click at [598, 234] on div "What is the next number in this sequence?" at bounding box center [578, 239] width 1000 height 28
drag, startPoint x: 530, startPoint y: 233, endPoint x: 599, endPoint y: 233, distance: 69.2
click at [599, 233] on div "What is the next number in this sequence?" at bounding box center [578, 239] width 1000 height 28
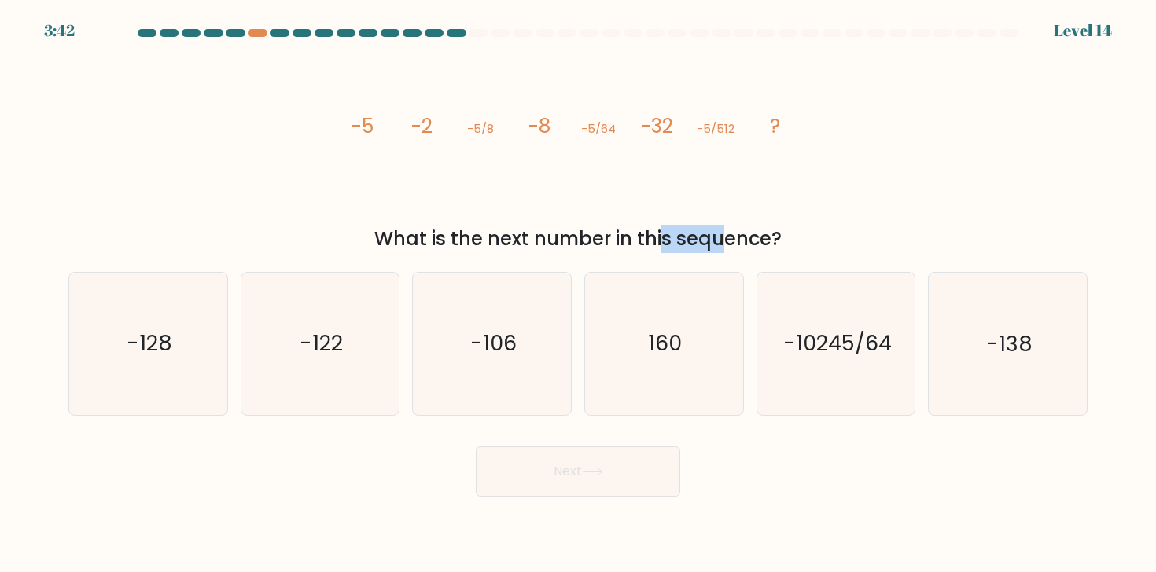
click at [599, 233] on div "What is the next number in this sequence?" at bounding box center [578, 239] width 1000 height 28
drag, startPoint x: 476, startPoint y: 228, endPoint x: 605, endPoint y: 237, distance: 129.3
click at [605, 237] on div "What is the next number in this sequence?" at bounding box center [578, 239] width 1000 height 28
drag, startPoint x: 631, startPoint y: 241, endPoint x: 684, endPoint y: 241, distance: 52.7
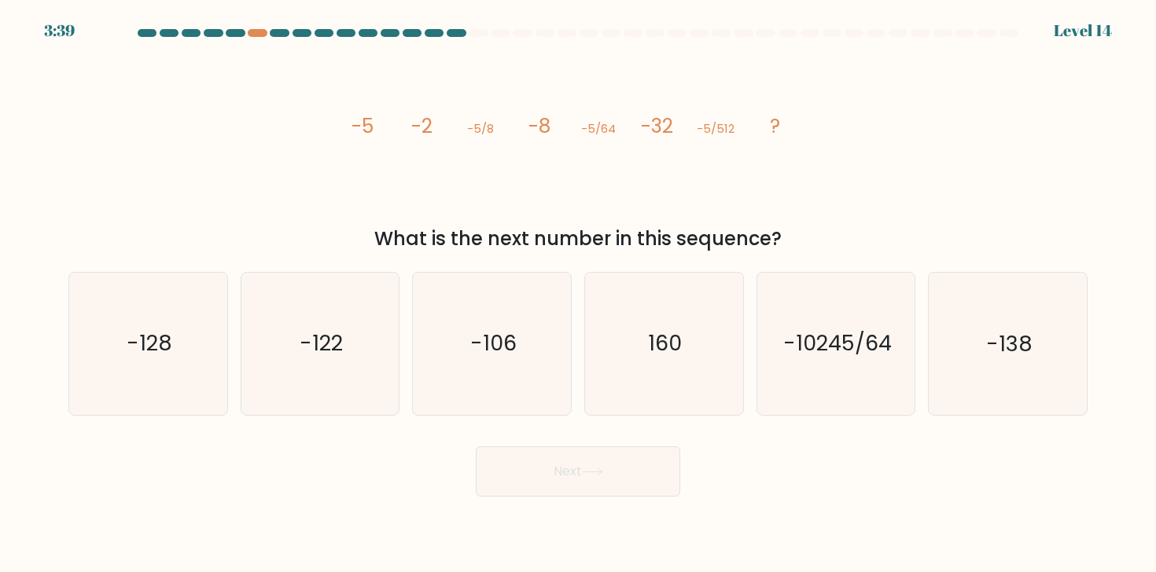
click at [684, 241] on div "What is the next number in this sequence?" at bounding box center [578, 239] width 1000 height 28
click at [543, 124] on tspan "-8" at bounding box center [539, 126] width 22 height 28
click at [427, 129] on tspan "-2" at bounding box center [421, 126] width 21 height 28
click at [420, 127] on tspan "-2" at bounding box center [421, 126] width 21 height 28
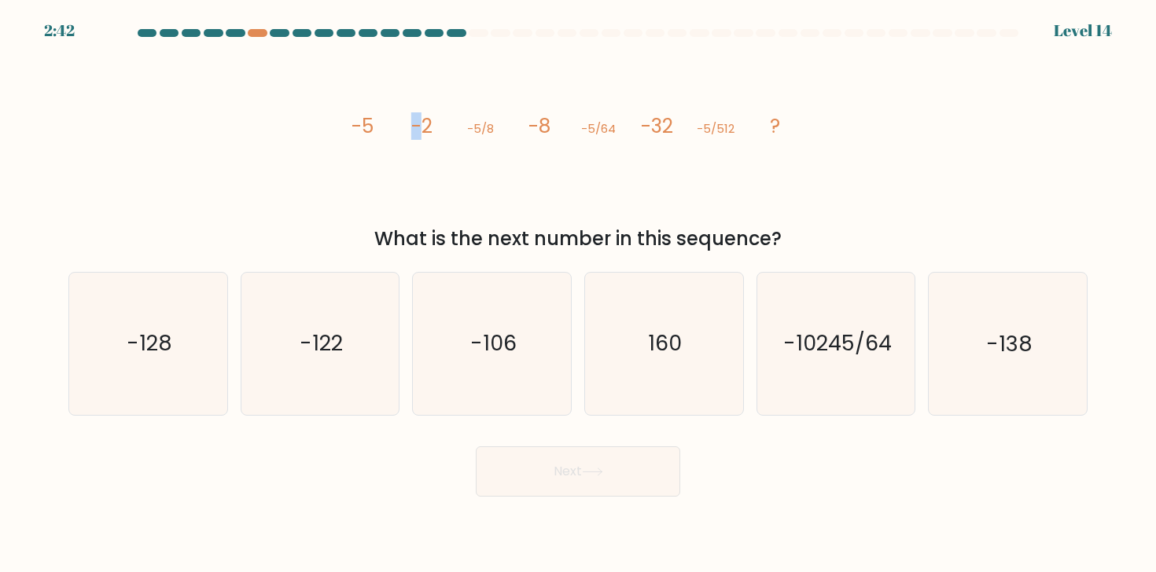
drag, startPoint x: 414, startPoint y: 126, endPoint x: 422, endPoint y: 126, distance: 8.7
click at [422, 126] on tspan "-2" at bounding box center [421, 126] width 21 height 28
click at [427, 127] on tspan "-2" at bounding box center [421, 126] width 21 height 28
drag, startPoint x: 526, startPoint y: 123, endPoint x: 548, endPoint y: 123, distance: 22.0
click at [548, 123] on icon "image/svg+xml -5 -2 -5/8 -8 -5/64 -32 -5/512 ?" at bounding box center [578, 132] width 472 height 171
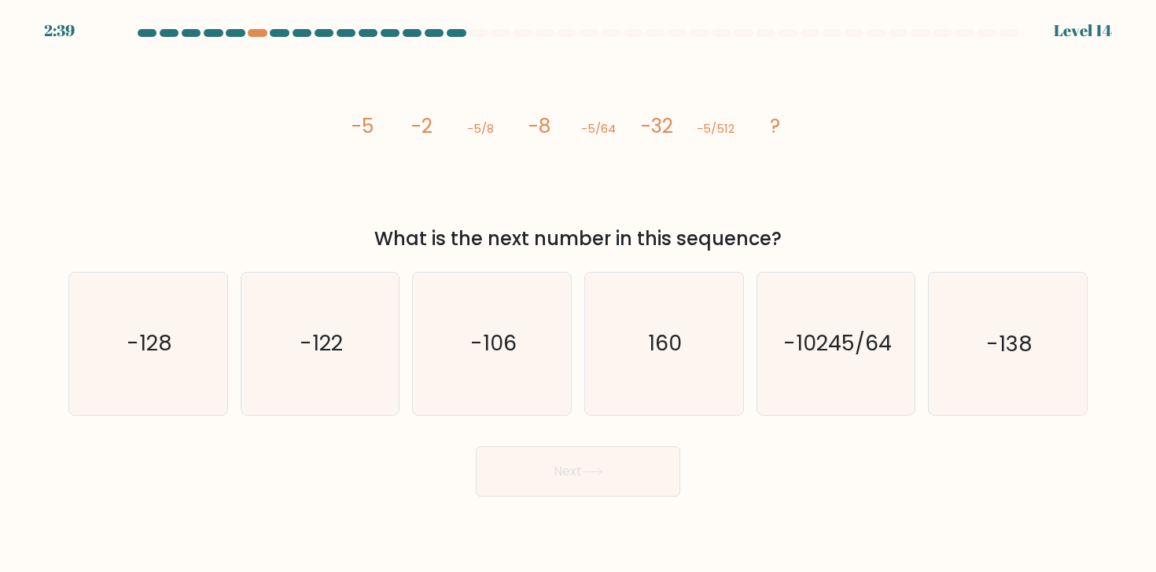
drag, startPoint x: 540, startPoint y: 124, endPoint x: 542, endPoint y: 97, distance: 27.6
click at [540, 124] on tspan "-8" at bounding box center [539, 126] width 22 height 28
drag, startPoint x: 644, startPoint y: 124, endPoint x: 663, endPoint y: 124, distance: 18.9
click at [663, 124] on tspan "-32" at bounding box center [658, 126] width 32 height 28
click at [668, 124] on tspan "-32" at bounding box center [658, 126] width 32 height 28
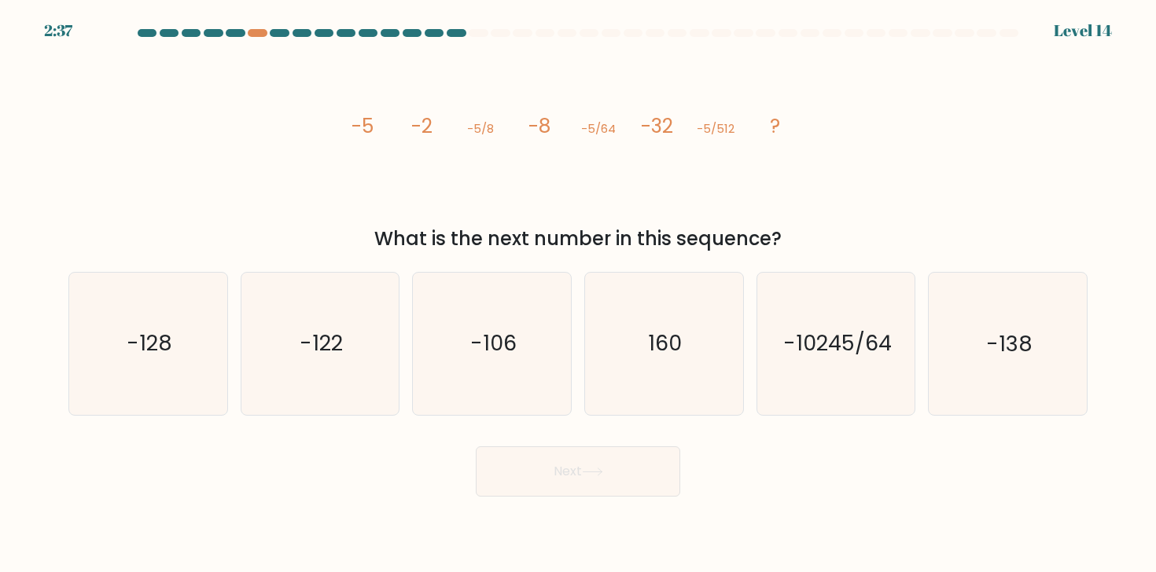
click at [554, 123] on icon "image/svg+xml -5 -2 -5/8 -8 -5/64 -32 -5/512 ?" at bounding box center [578, 132] width 472 height 171
click at [683, 126] on icon "image/svg+xml -5 -2 -5/8 -8 -5/64 -32 -5/512 ?" at bounding box center [578, 132] width 472 height 171
drag, startPoint x: 676, startPoint y: 125, endPoint x: 648, endPoint y: 123, distance: 28.4
click at [648, 123] on icon "image/svg+xml -5 -2 -5/8 -8 -5/64 -32 -5/512 ?" at bounding box center [578, 132] width 472 height 171
click at [664, 127] on tspan "-32" at bounding box center [658, 126] width 32 height 28
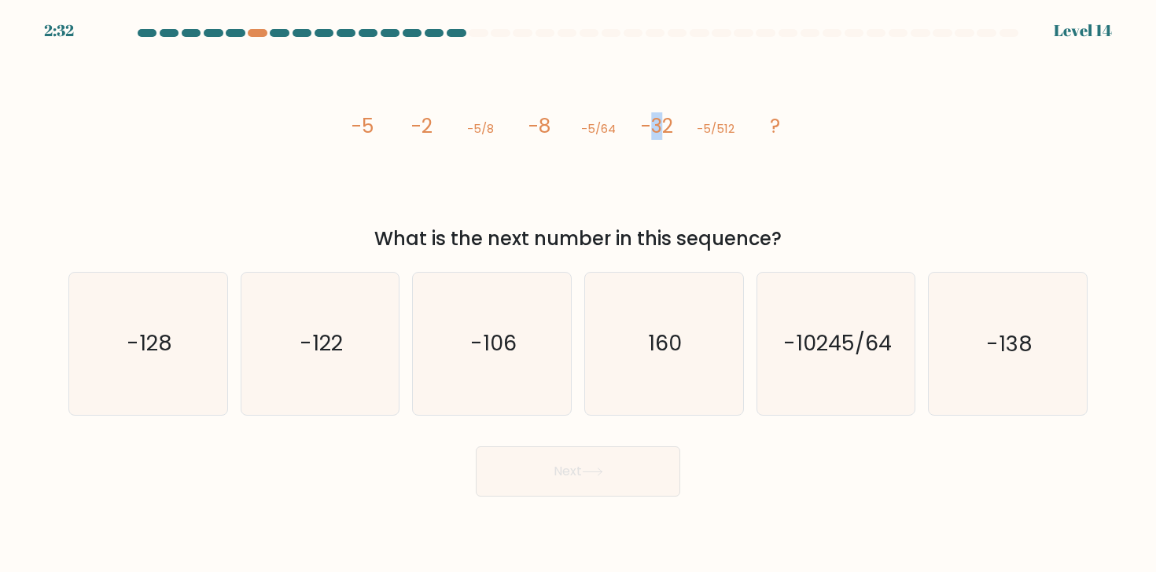
drag, startPoint x: 647, startPoint y: 126, endPoint x: 668, endPoint y: 126, distance: 20.4
click at [666, 126] on tspan "-32" at bounding box center [658, 126] width 32 height 28
click at [672, 126] on tspan "-32" at bounding box center [658, 126] width 32 height 28
click at [656, 127] on tspan "-32" at bounding box center [658, 126] width 32 height 28
click at [657, 127] on tspan "-32" at bounding box center [658, 126] width 32 height 28
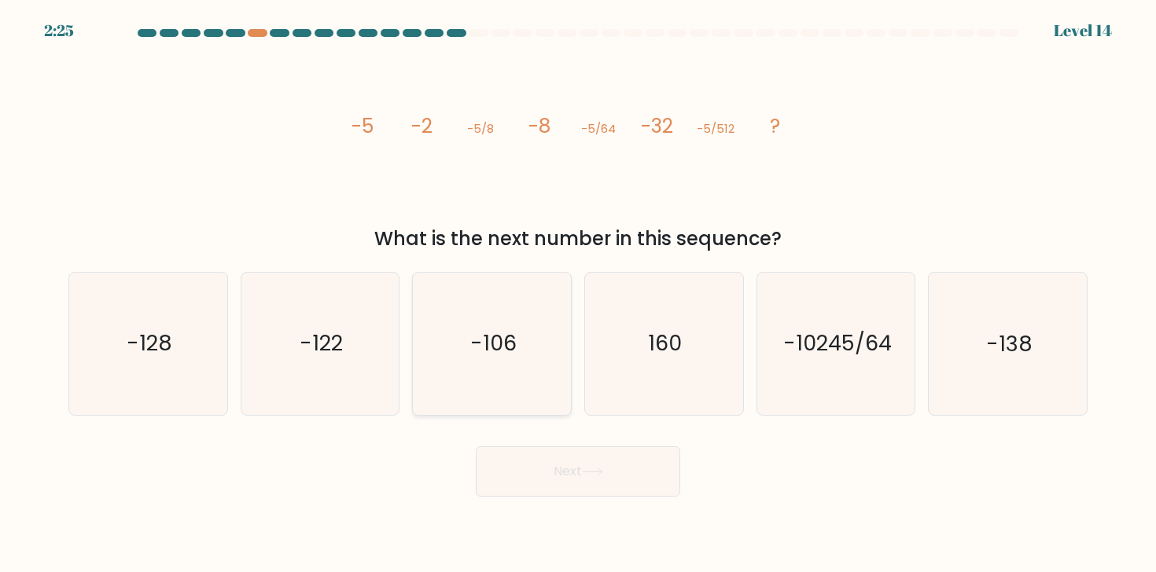
click at [554, 274] on icon "-106" at bounding box center [492, 344] width 142 height 142
click at [578, 286] on input "c. -106" at bounding box center [578, 290] width 1 height 8
radio input "true"
click at [545, 474] on button "Next" at bounding box center [578, 472] width 204 height 50
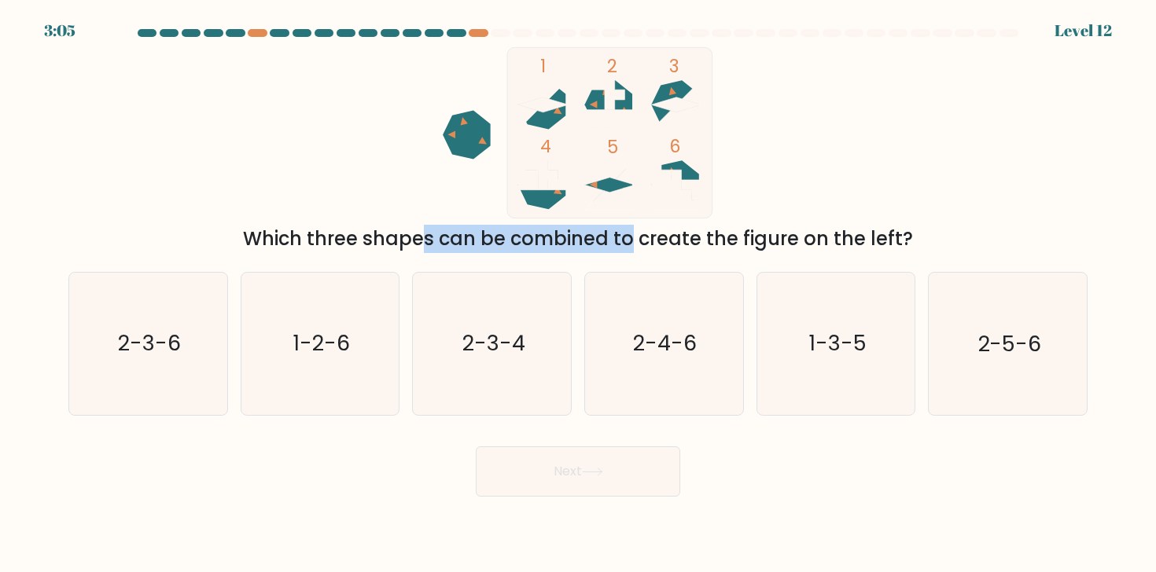
drag, startPoint x: 285, startPoint y: 239, endPoint x: 483, endPoint y: 239, distance: 198.2
click at [483, 239] on div "Which three shapes can be combined to create the figure on the left?" at bounding box center [578, 239] width 1000 height 28
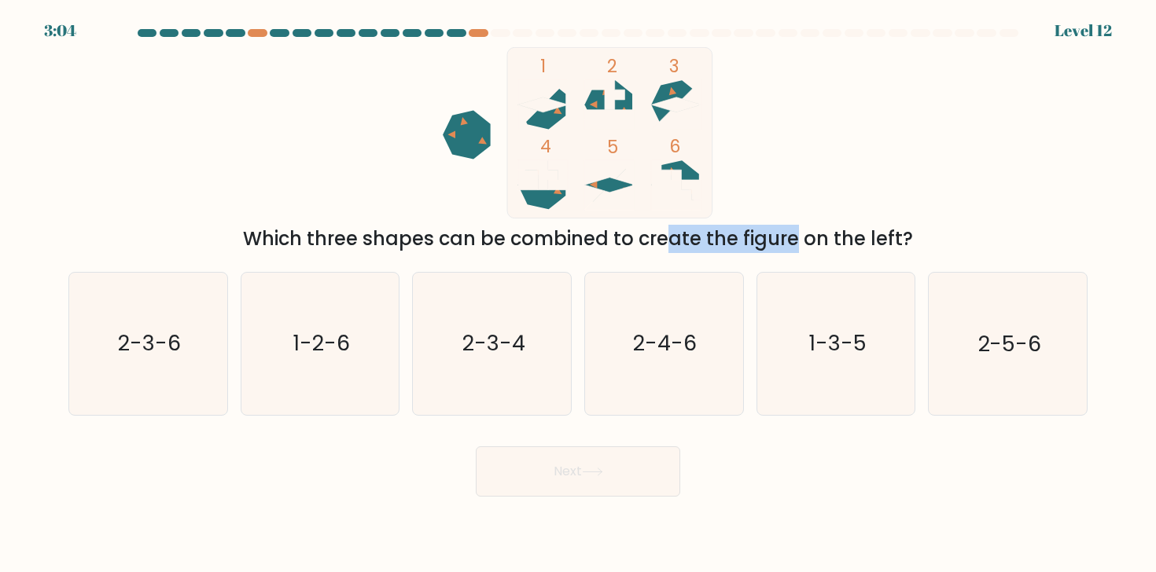
drag, startPoint x: 519, startPoint y: 242, endPoint x: 674, endPoint y: 250, distance: 155.1
click at [674, 250] on div "Which three shapes can be combined to create the figure on the left?" at bounding box center [578, 239] width 1000 height 28
click at [721, 250] on div "Which three shapes can be combined to create the figure on the left?" at bounding box center [578, 239] width 1000 height 28
drag, startPoint x: 709, startPoint y: 246, endPoint x: 778, endPoint y: 245, distance: 69.2
click at [778, 245] on div "Which three shapes can be combined to create the figure on the left?" at bounding box center [578, 239] width 1000 height 28
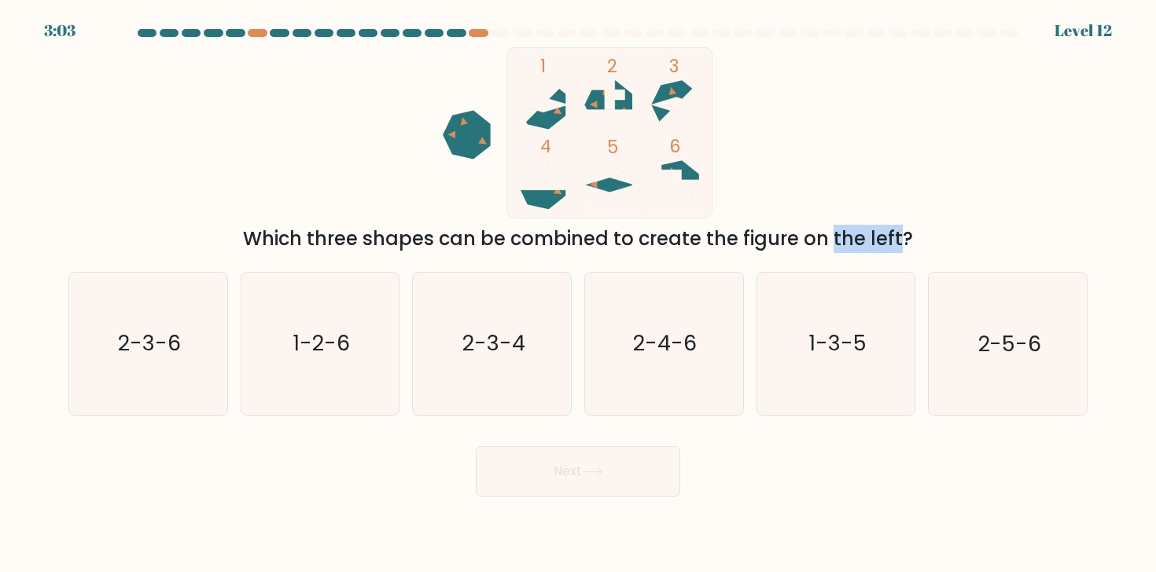
click at [778, 245] on div "Which three shapes can be combined to create the figure on the left?" at bounding box center [578, 239] width 1000 height 28
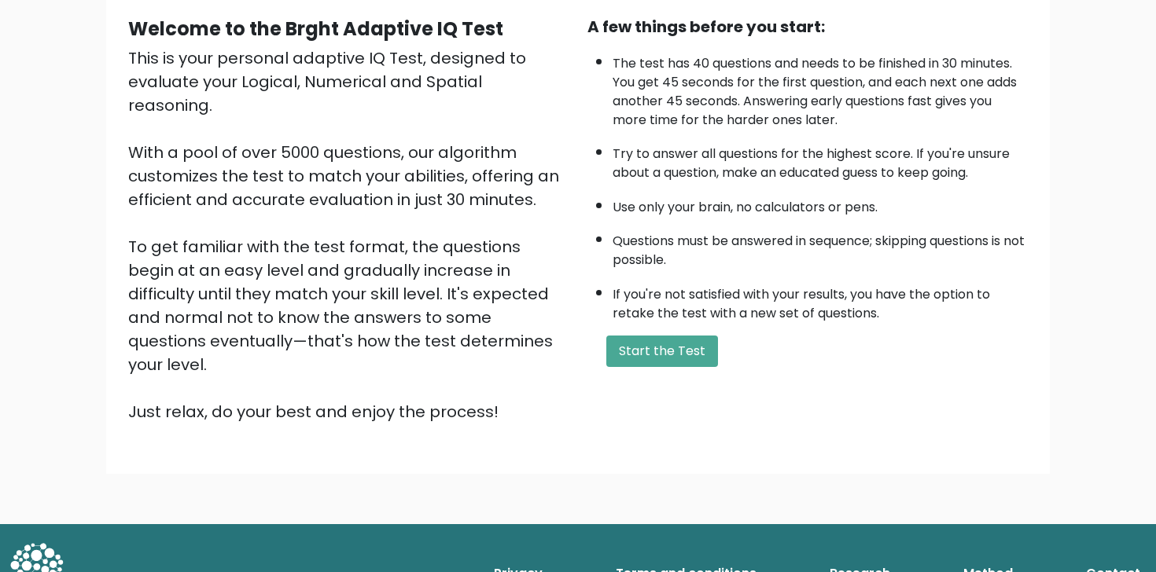
scroll to position [148, 0]
click at [631, 355] on button "Start the Test" at bounding box center [662, 350] width 112 height 31
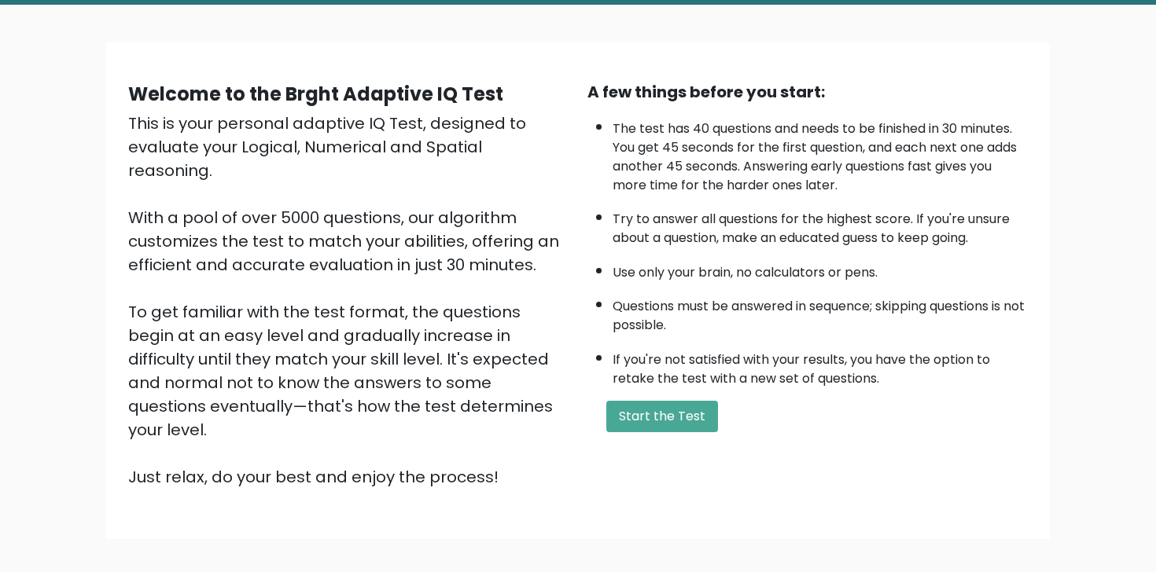
scroll to position [90, 0]
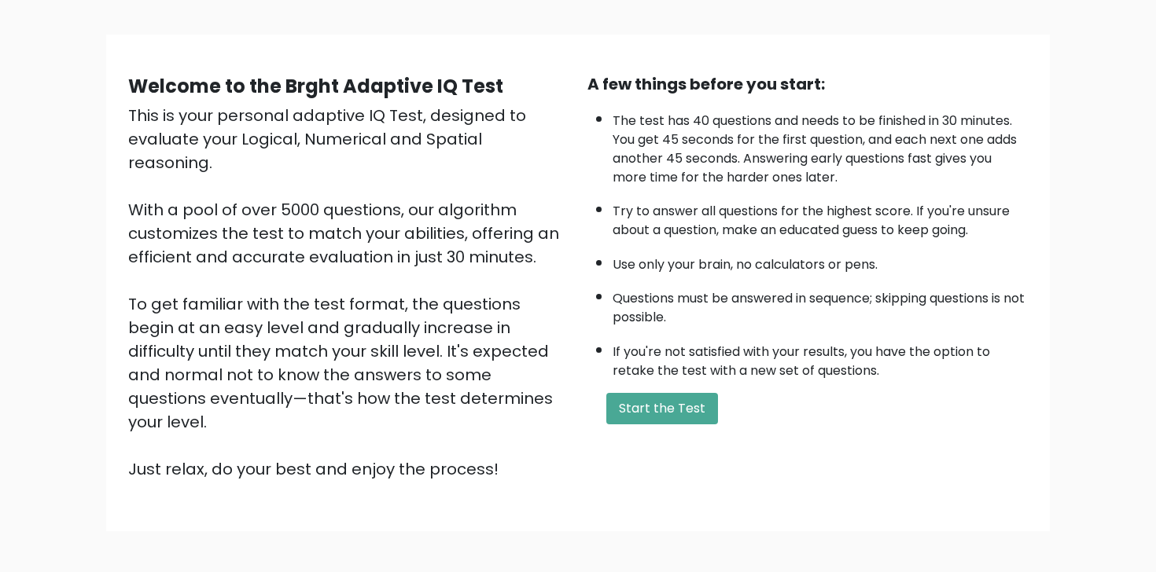
drag, startPoint x: 190, startPoint y: 426, endPoint x: 502, endPoint y: 431, distance: 311.4
click at [502, 432] on div "This is your personal adaptive IQ Test, designed to evaluate your Logical, Nume…" at bounding box center [348, 292] width 440 height 377
click at [502, 431] on div "This is your personal adaptive IQ Test, designed to evaluate your Logical, Nume…" at bounding box center [348, 292] width 440 height 377
drag, startPoint x: 461, startPoint y: 417, endPoint x: 556, endPoint y: 423, distance: 95.4
click at [556, 423] on div "This is your personal adaptive IQ Test, designed to evaluate your Logical, Nume…" at bounding box center [348, 292] width 440 height 377
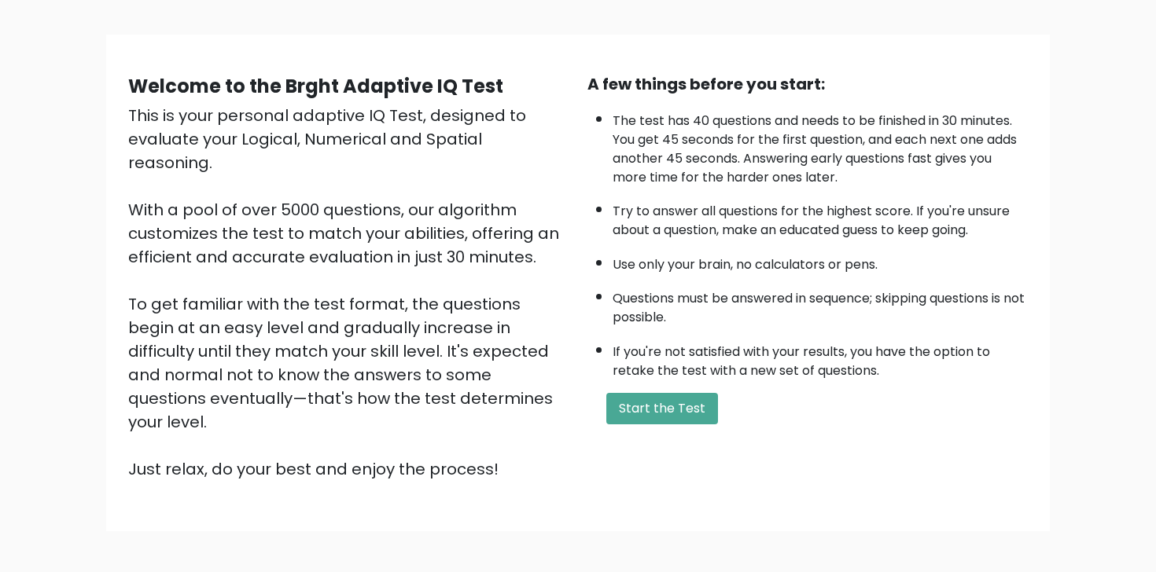
click at [556, 423] on div "This is your personal adaptive IQ Test, designed to evaluate your Logical, Nume…" at bounding box center [348, 292] width 440 height 377
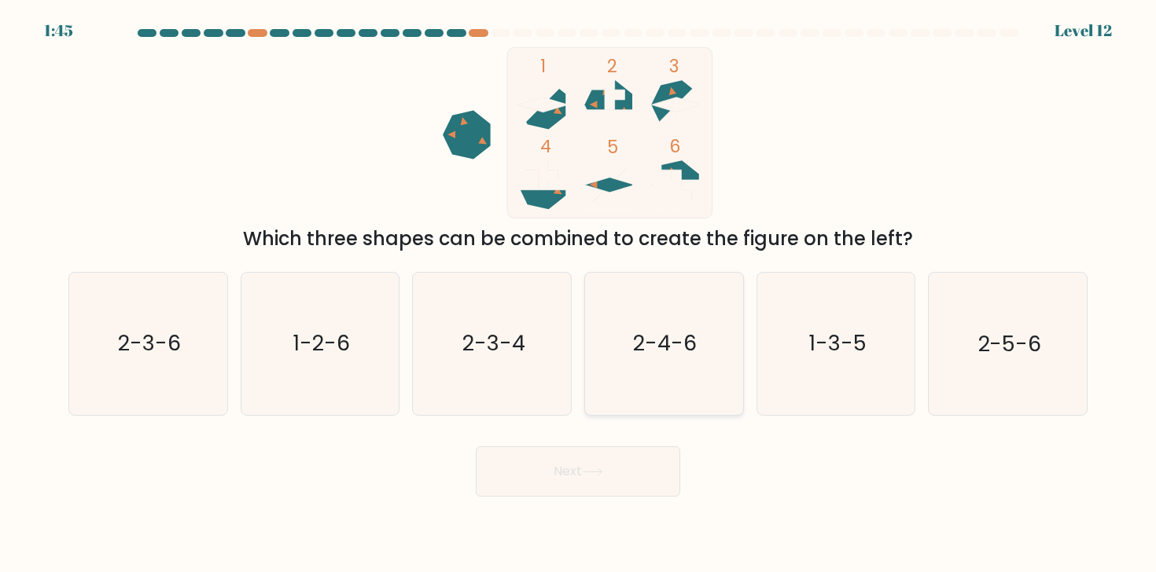
click at [664, 356] on text "2-4-6" at bounding box center [666, 343] width 64 height 29
click at [579, 294] on input "d. 2-4-6" at bounding box center [578, 290] width 1 height 8
radio input "true"
click at [603, 477] on button "Next" at bounding box center [578, 472] width 204 height 50
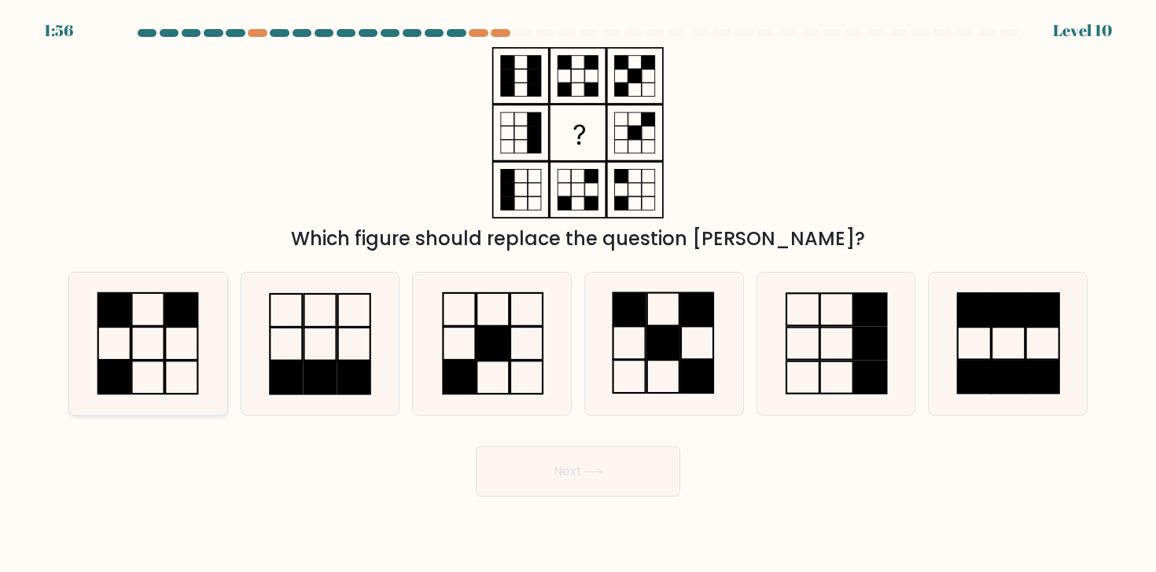
click at [190, 333] on icon at bounding box center [148, 344] width 142 height 142
click at [578, 294] on input "a." at bounding box center [578, 290] width 1 height 8
radio input "true"
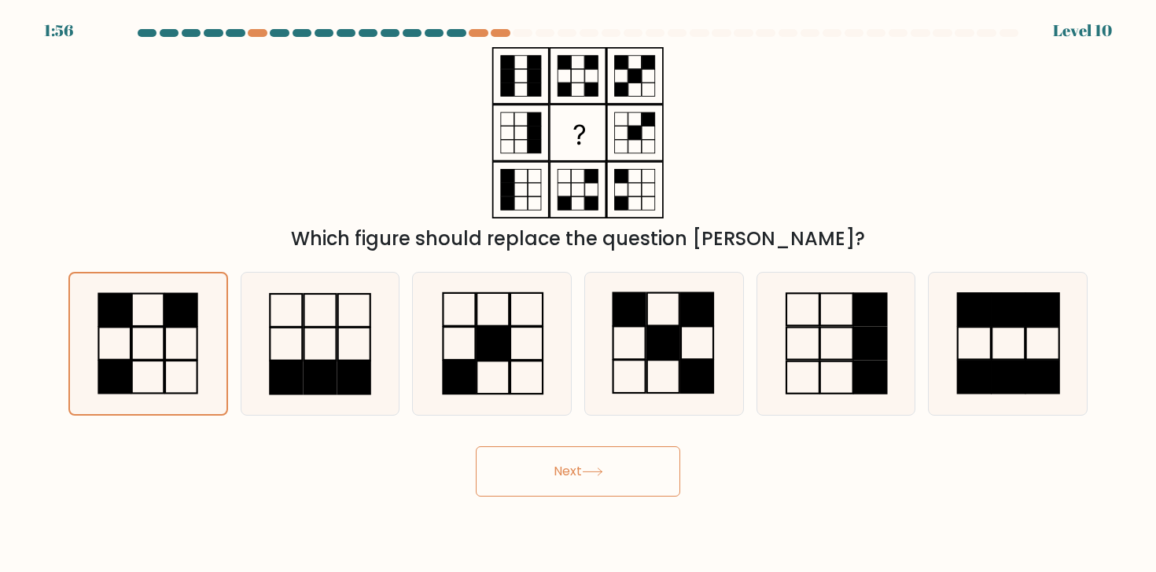
click at [530, 468] on button "Next" at bounding box center [578, 472] width 204 height 50
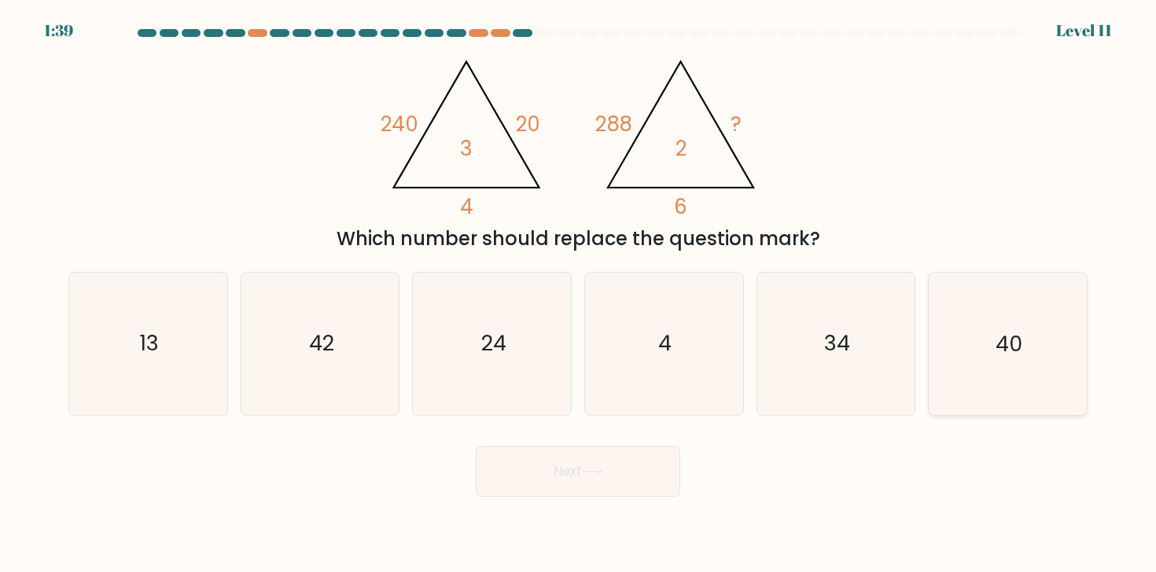
click at [984, 346] on icon "40" at bounding box center [1008, 344] width 142 height 142
click at [579, 294] on input "f. 40" at bounding box center [578, 290] width 1 height 8
radio input "true"
click at [668, 470] on button "Next" at bounding box center [578, 472] width 204 height 50
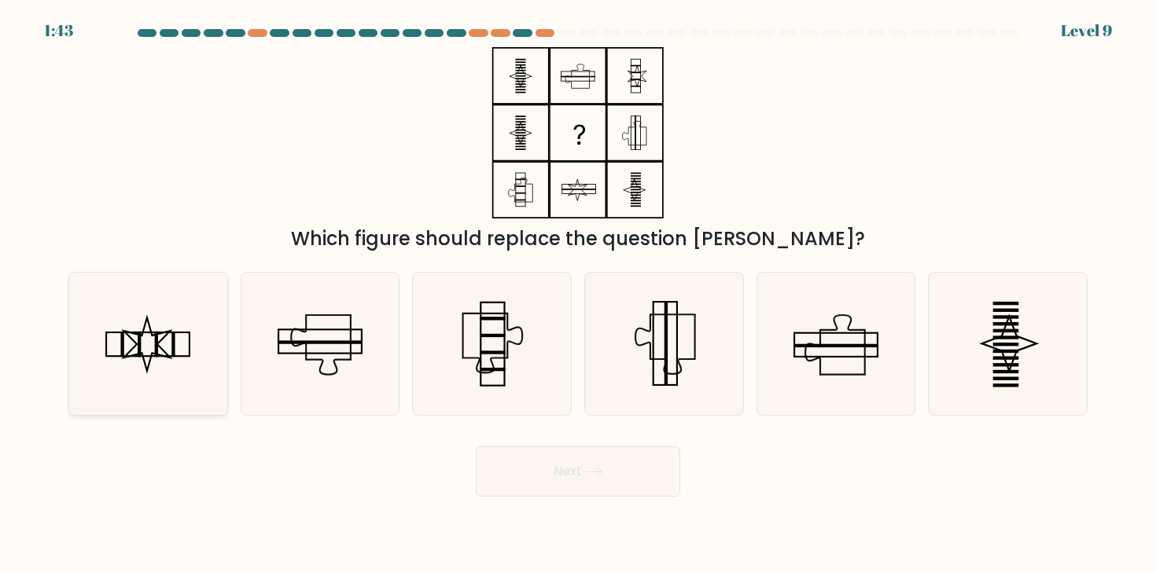
click at [179, 340] on icon at bounding box center [148, 344] width 142 height 142
click at [578, 294] on input "a." at bounding box center [578, 290] width 1 height 8
radio input "true"
click at [484, 472] on button "Next" at bounding box center [578, 472] width 204 height 50
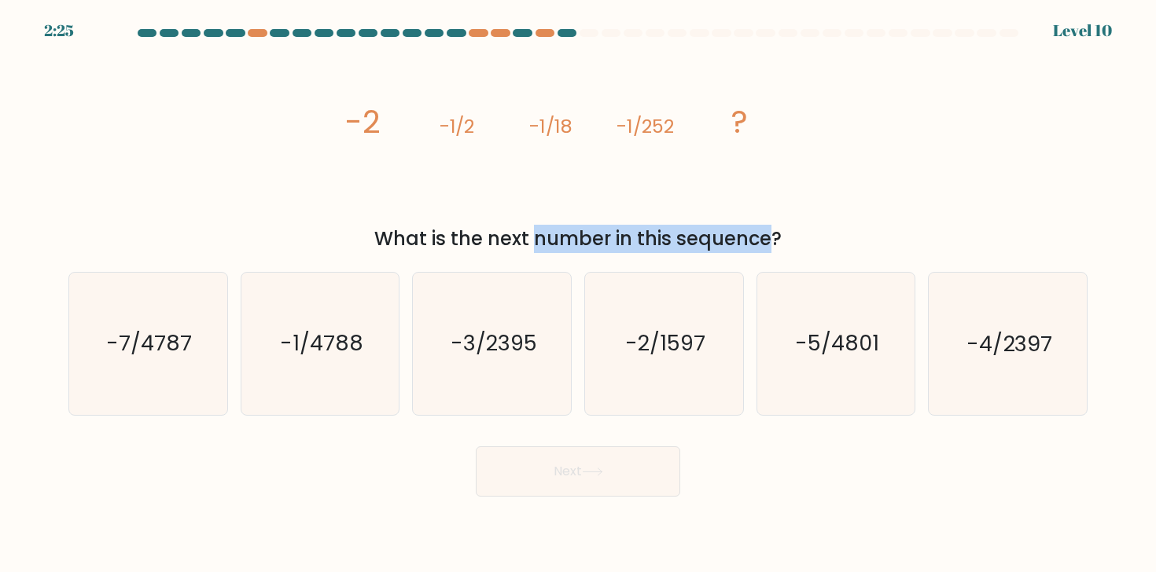
drag, startPoint x: 421, startPoint y: 238, endPoint x: 646, endPoint y: 245, distance: 225.8
click at [646, 245] on div "What is the next number in this sequence?" at bounding box center [578, 239] width 1000 height 28
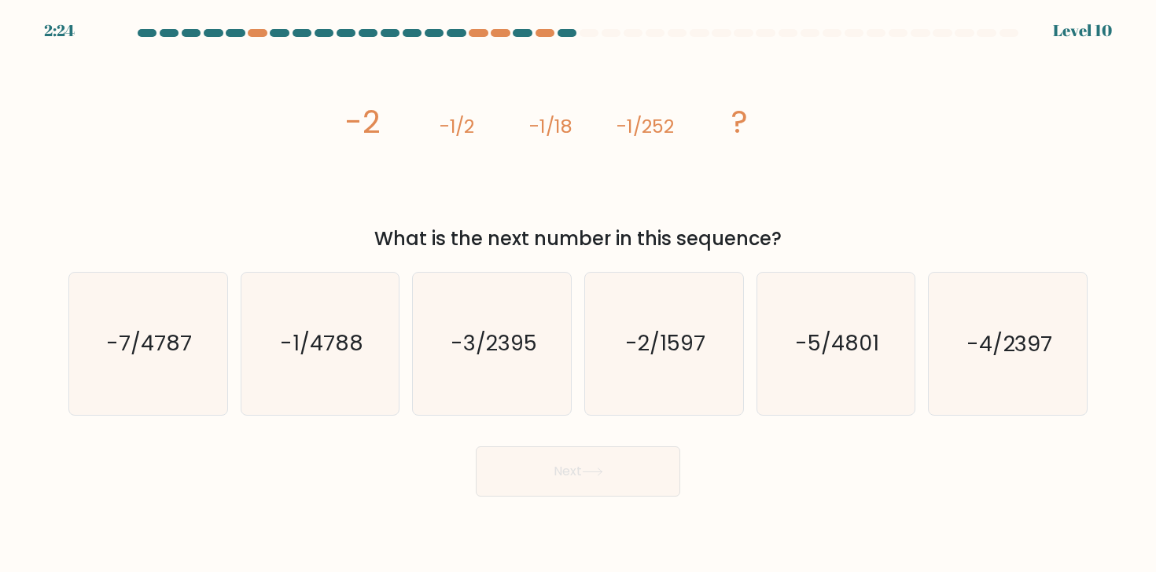
click at [672, 245] on div "What is the next number in this sequence?" at bounding box center [578, 239] width 1000 height 28
drag, startPoint x: 471, startPoint y: 225, endPoint x: 511, endPoint y: 225, distance: 40.1
click at [507, 225] on div "What is the next number in this sequence?" at bounding box center [578, 239] width 1000 height 28
click at [553, 234] on div "What is the next number in this sequence?" at bounding box center [578, 239] width 1000 height 28
drag, startPoint x: 558, startPoint y: 230, endPoint x: 609, endPoint y: 230, distance: 50.3
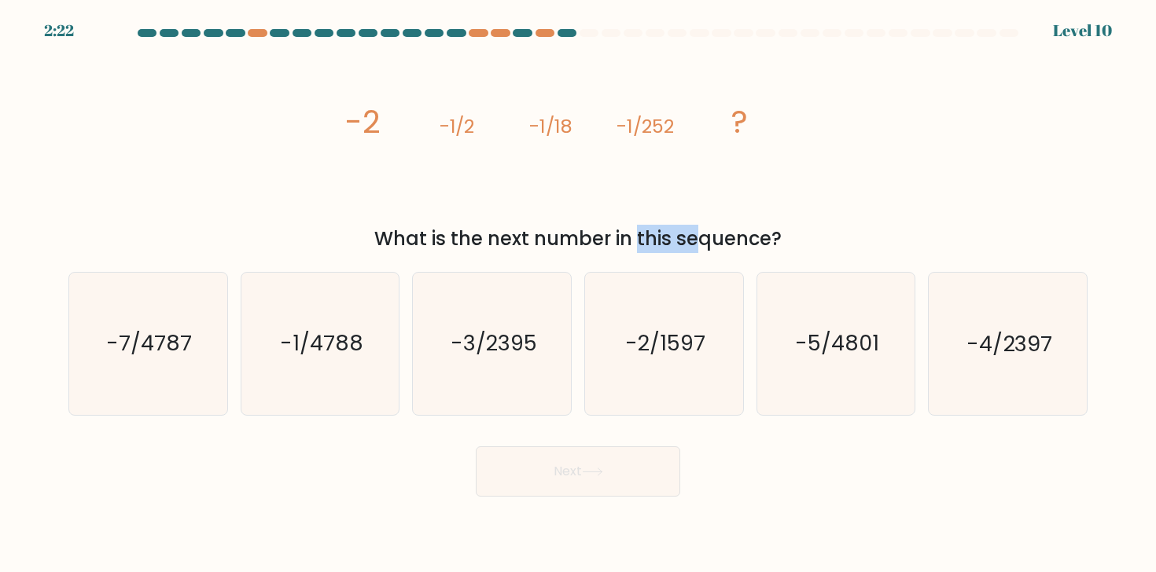
click at [607, 230] on div "What is the next number in this sequence?" at bounding box center [578, 239] width 1000 height 28
click at [609, 230] on div "What is the next number in this sequence?" at bounding box center [578, 239] width 1000 height 28
drag, startPoint x: 659, startPoint y: 246, endPoint x: 682, endPoint y: 246, distance: 22.8
click at [682, 246] on div "What is the next number in this sequence?" at bounding box center [578, 239] width 1000 height 28
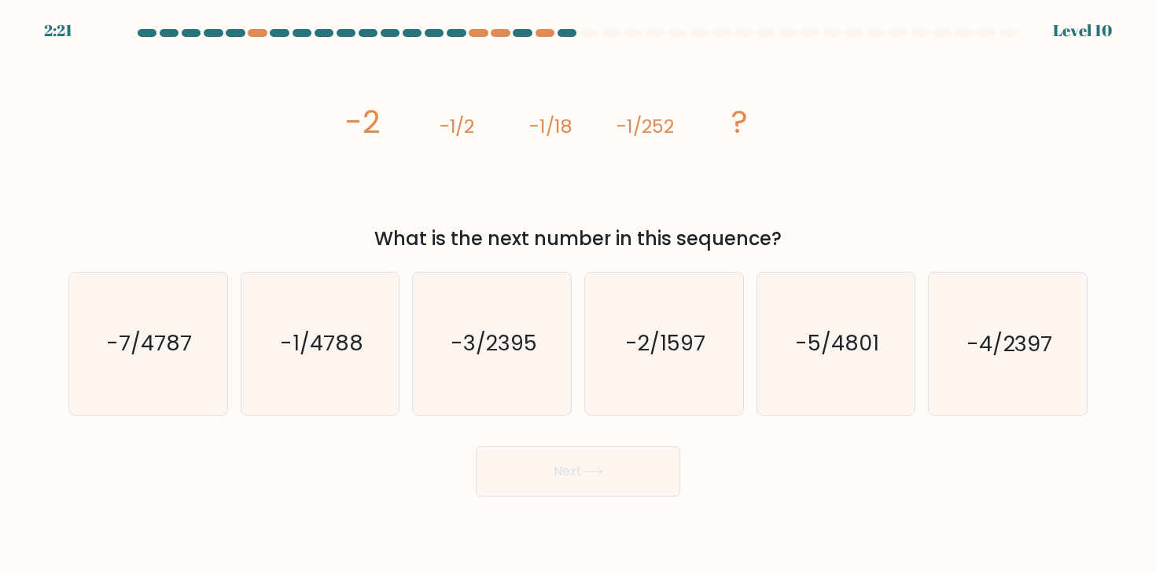
drag, startPoint x: 659, startPoint y: 241, endPoint x: 718, endPoint y: 241, distance: 59.0
click at [718, 241] on div "What is the next number in this sequence?" at bounding box center [578, 239] width 1000 height 28
drag, startPoint x: 450, startPoint y: 121, endPoint x: 460, endPoint y: 121, distance: 10.2
click at [460, 121] on tspan "-1/2" at bounding box center [457, 126] width 35 height 26
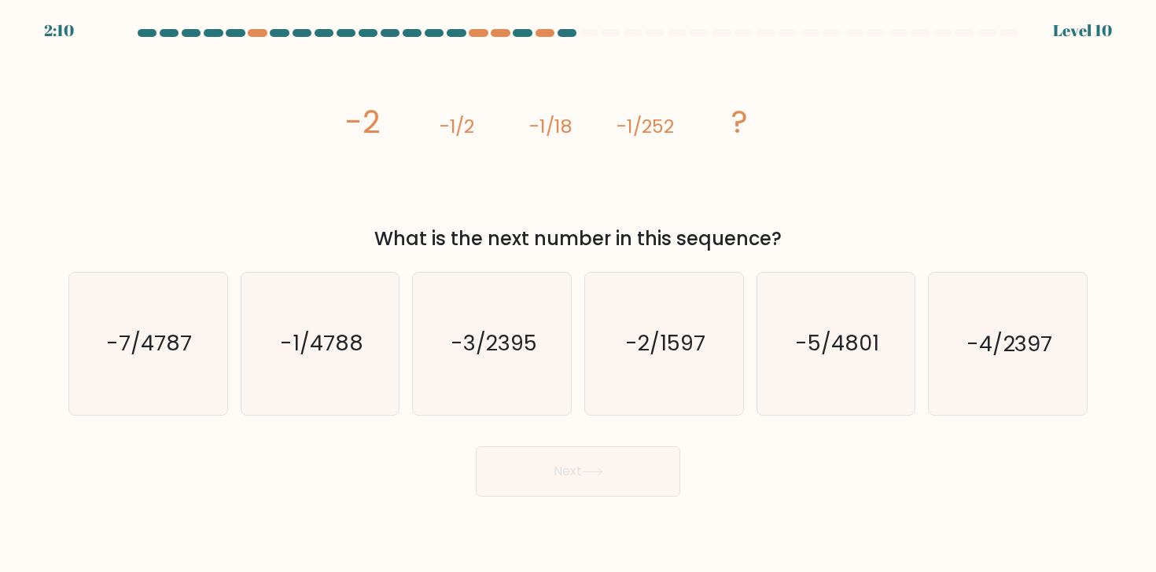
click at [465, 121] on tspan "-1/2" at bounding box center [457, 126] width 35 height 26
drag, startPoint x: 531, startPoint y: 125, endPoint x: 560, endPoint y: 125, distance: 29.1
click at [560, 125] on tspan "-1/18" at bounding box center [551, 126] width 43 height 26
click at [561, 125] on tspan "-1/18" at bounding box center [551, 126] width 43 height 26
drag, startPoint x: 631, startPoint y: 123, endPoint x: 650, endPoint y: 123, distance: 19.7
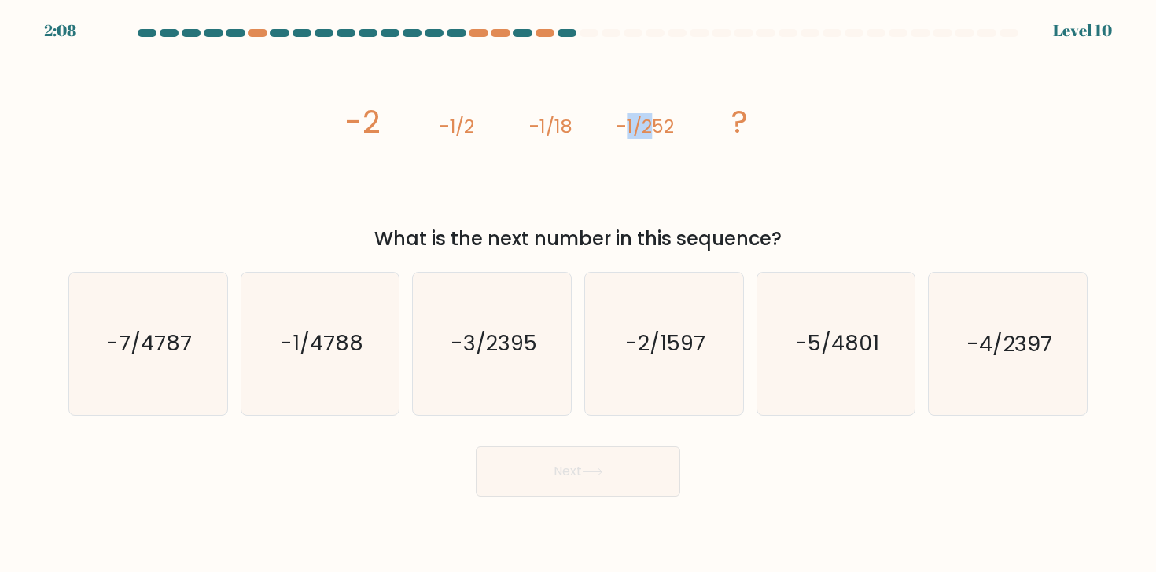
click at [650, 123] on tspan "-1/252" at bounding box center [645, 126] width 57 height 26
click at [657, 124] on tspan "-1/252" at bounding box center [645, 126] width 57 height 26
click at [668, 333] on text "-2/1597" at bounding box center [665, 343] width 80 height 29
click at [579, 294] on input "d. -2/1597" at bounding box center [578, 290] width 1 height 8
radio input "true"
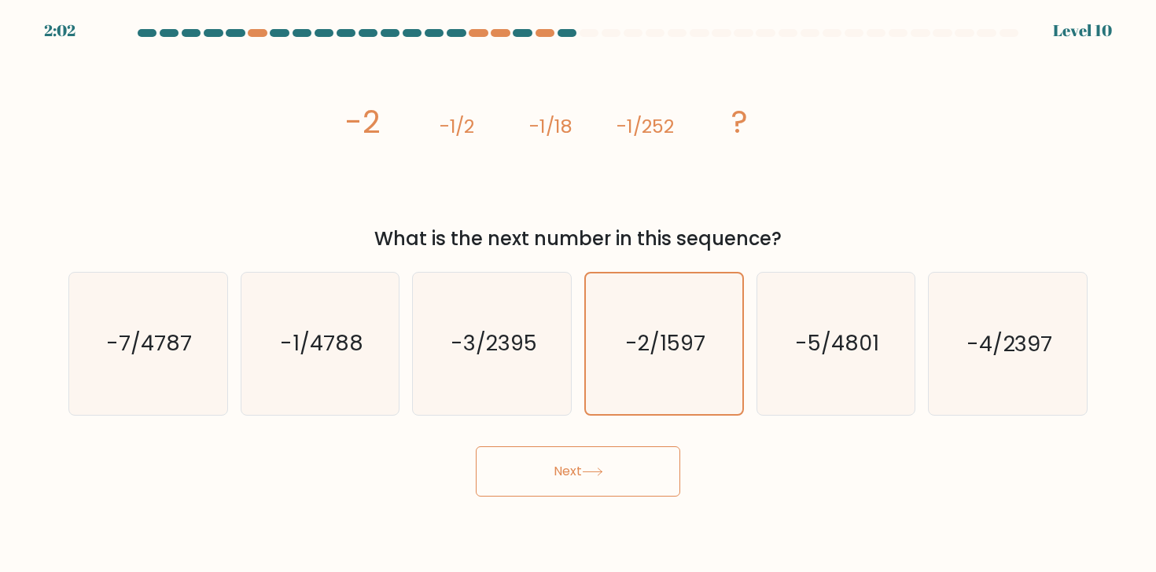
click at [570, 463] on button "Next" at bounding box center [578, 472] width 204 height 50
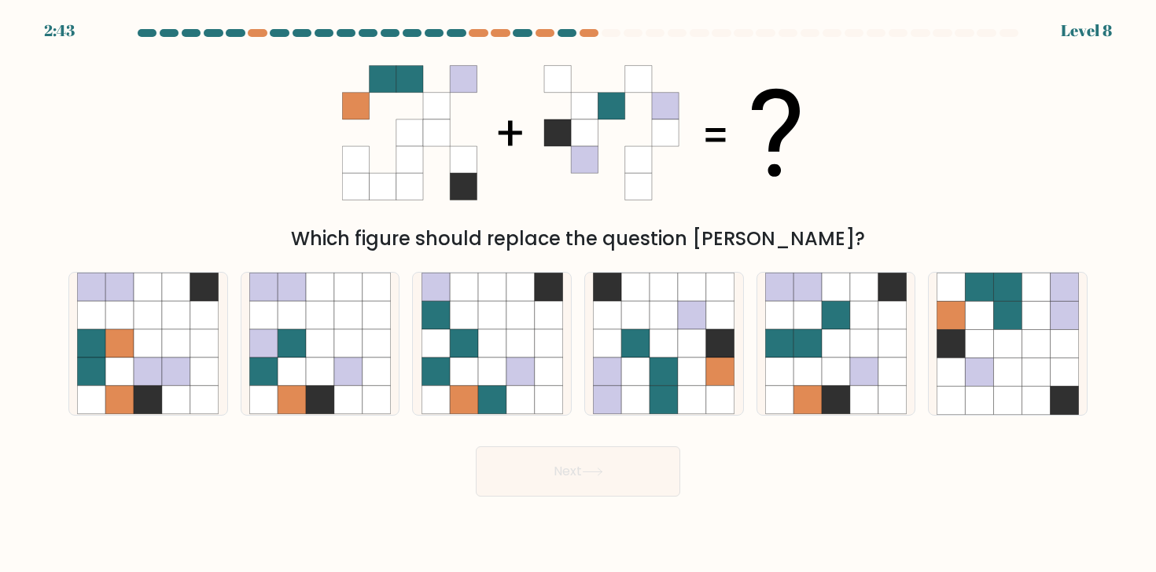
drag, startPoint x: 1067, startPoint y: 32, endPoint x: 1115, endPoint y: 32, distance: 48.0
click at [1115, 32] on form at bounding box center [578, 263] width 1156 height 468
click at [1102, 31] on form at bounding box center [578, 263] width 1156 height 468
drag, startPoint x: 396, startPoint y: 234, endPoint x: 598, endPoint y: 235, distance: 201.3
click at [596, 235] on div "Which figure should replace the question [PERSON_NAME]?" at bounding box center [578, 239] width 1000 height 28
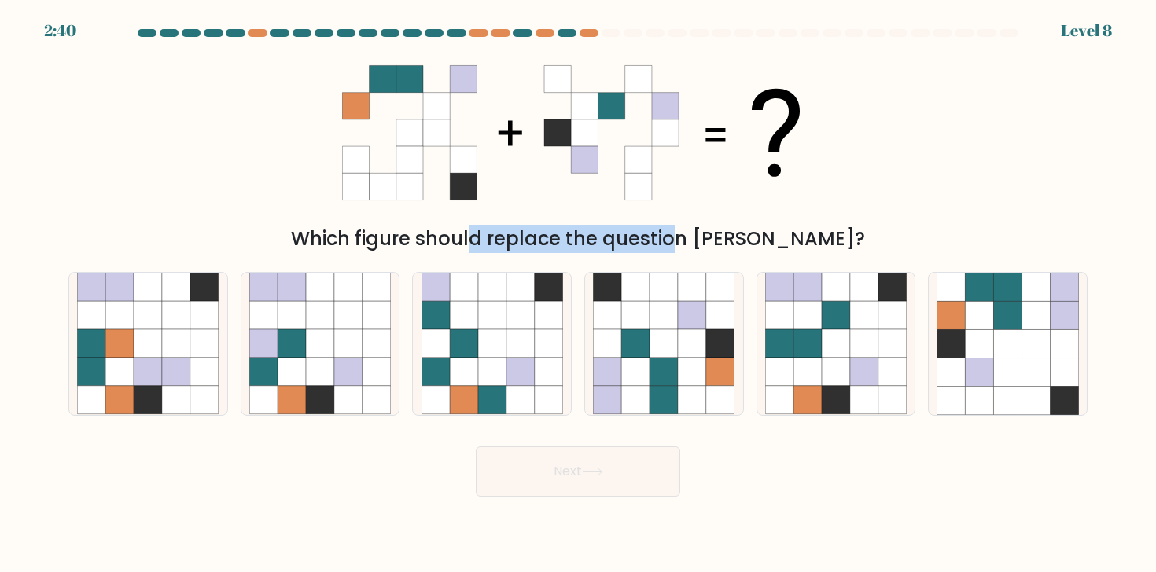
click at [598, 235] on div "Which figure should replace the question [PERSON_NAME]?" at bounding box center [578, 239] width 1000 height 28
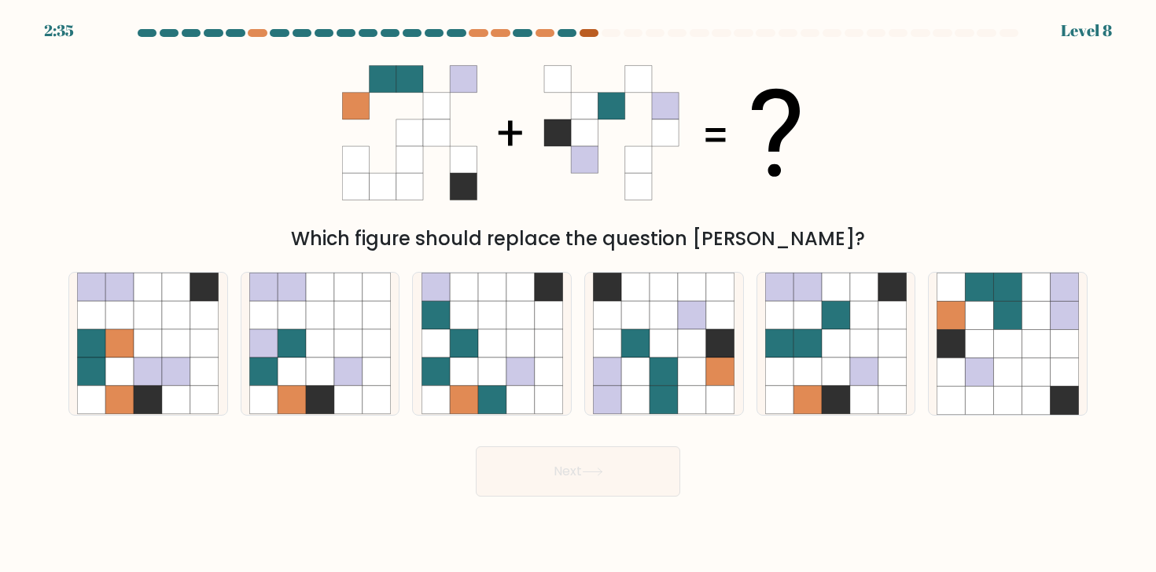
click at [585, 35] on div at bounding box center [589, 33] width 19 height 8
click at [308, 140] on div "Which figure should replace the question [PERSON_NAME]?" at bounding box center [578, 150] width 1038 height 206
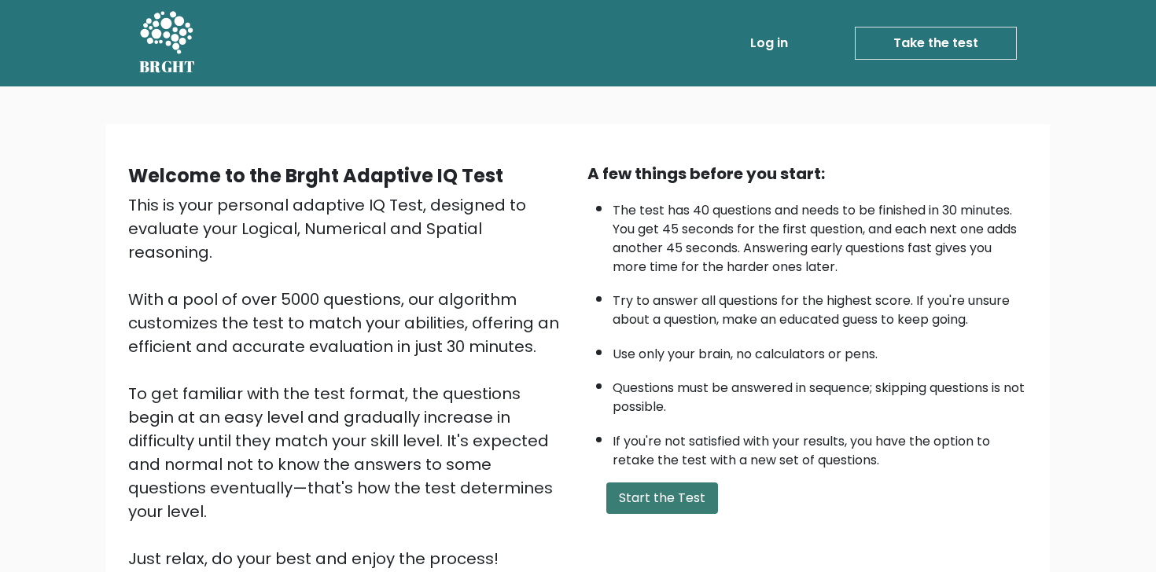
click at [653, 499] on button "Start the Test" at bounding box center [662, 498] width 112 height 31
click at [422, 370] on div "This is your personal adaptive IQ Test, designed to evaluate your Logical, Nume…" at bounding box center [348, 381] width 440 height 377
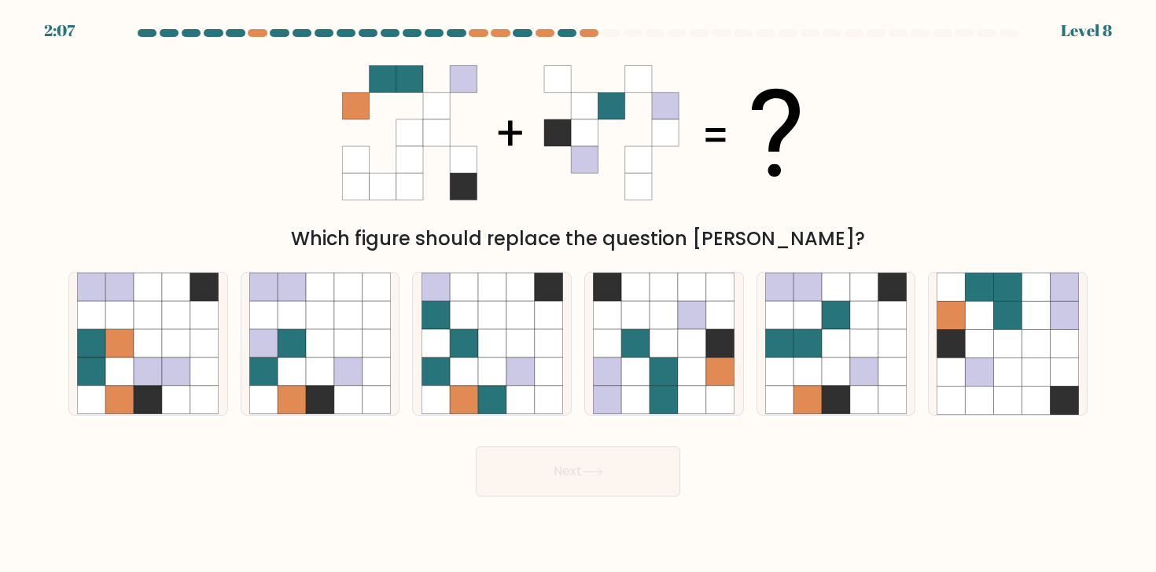
click at [575, 31] on div at bounding box center [567, 33] width 19 height 8
click at [568, 30] on div at bounding box center [567, 33] width 19 height 8
click at [537, 30] on div at bounding box center [545, 33] width 19 height 8
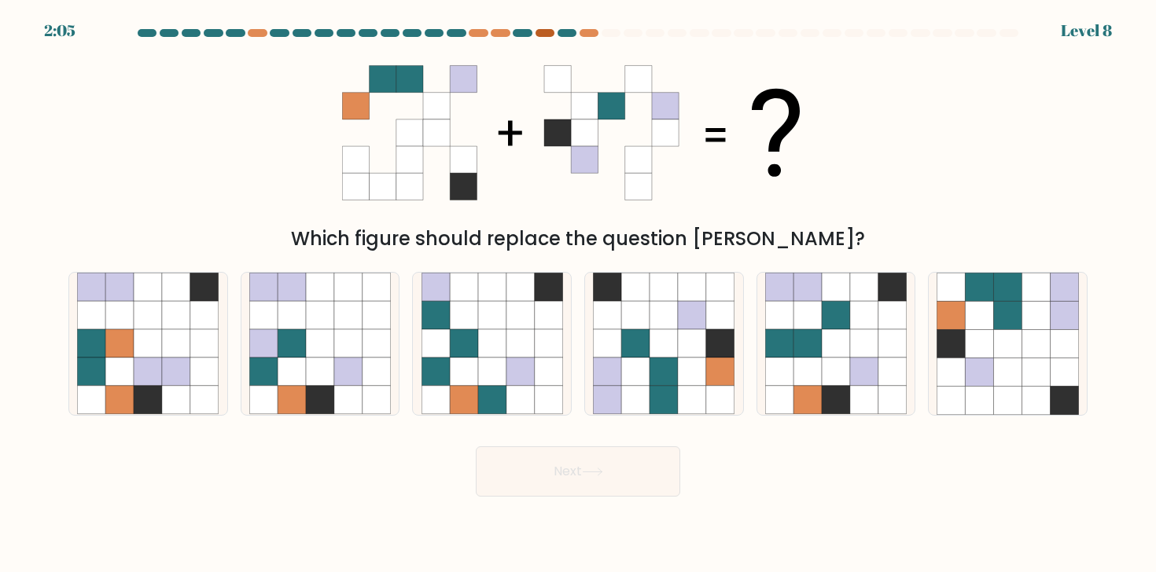
click at [537, 30] on div at bounding box center [545, 33] width 19 height 8
